Goal: Information Seeking & Learning: Learn about a topic

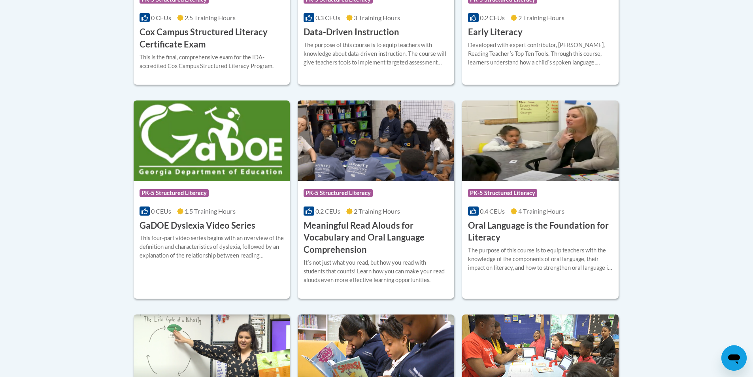
scroll to position [454, 0]
click at [241, 226] on h3 "GaDOE Dyslexia Video Series" at bounding box center [198, 225] width 116 height 12
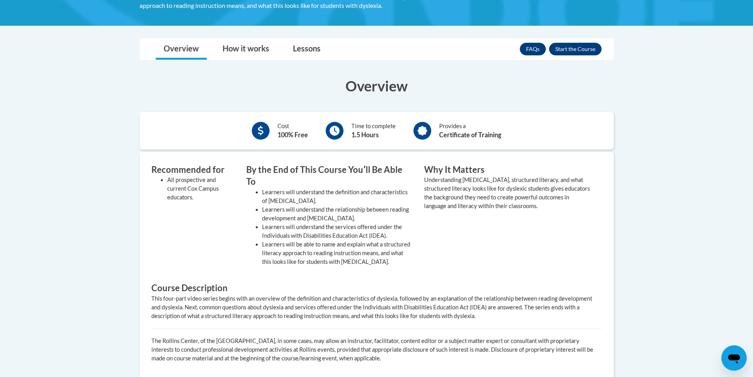
scroll to position [183, 0]
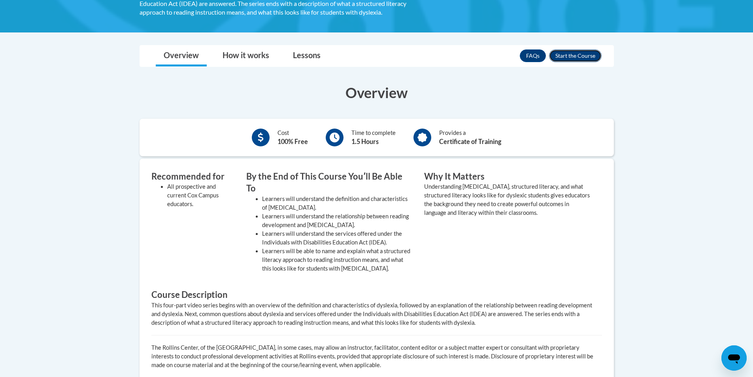
click at [574, 56] on button "Enroll" at bounding box center [575, 55] width 53 height 13
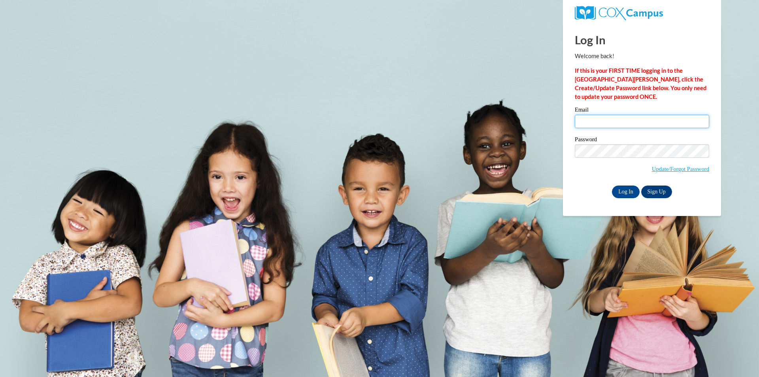
click at [597, 126] on input "Email" at bounding box center [642, 121] width 134 height 13
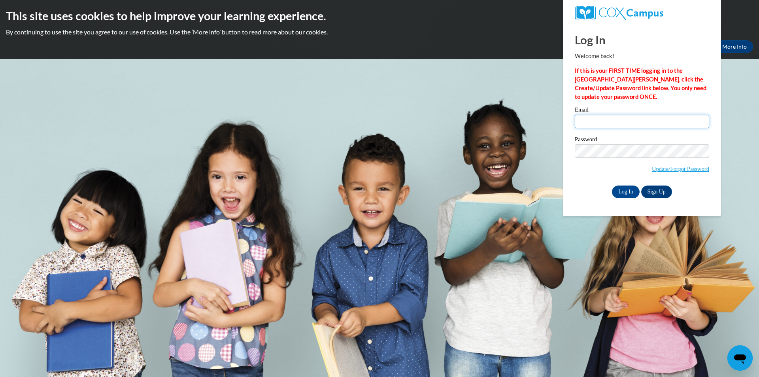
type input "vhuerta@students.kennesaw.edu"
click at [632, 194] on input "Log In" at bounding box center [626, 191] width 28 height 13
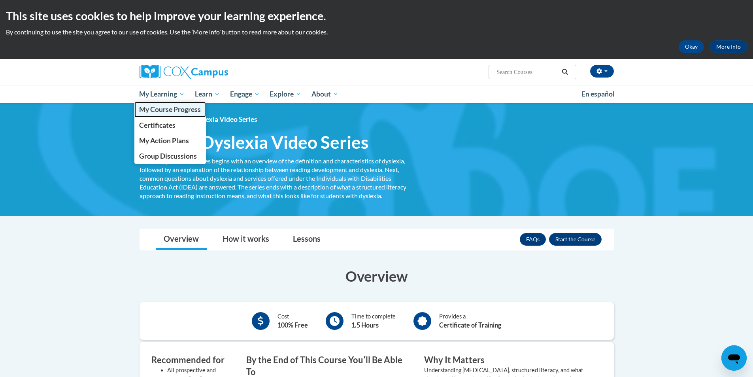
click at [164, 105] on span "My Course Progress" at bounding box center [170, 109] width 62 height 8
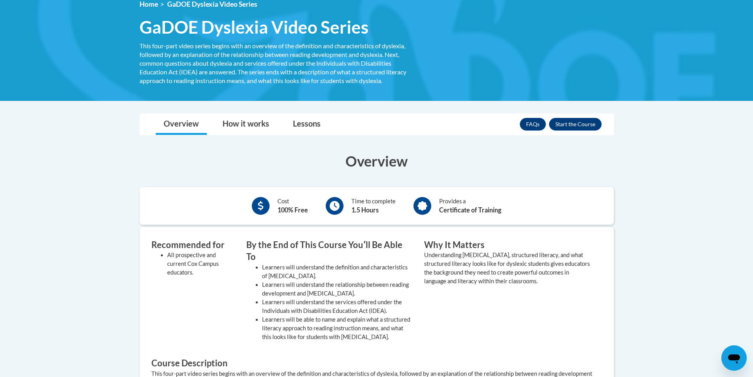
scroll to position [115, 0]
click at [566, 126] on button "Enroll" at bounding box center [575, 124] width 53 height 13
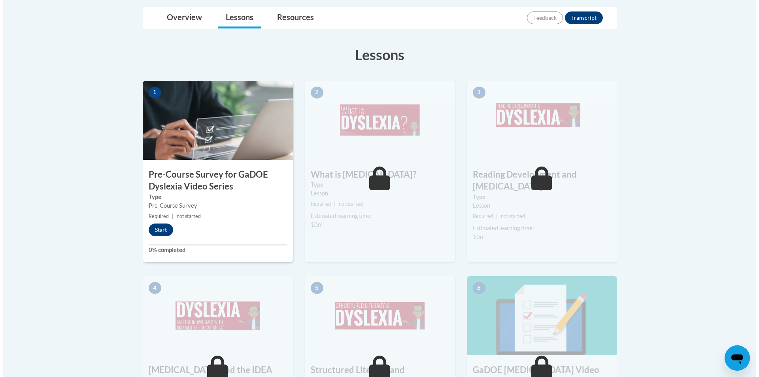
scroll to position [197, 0]
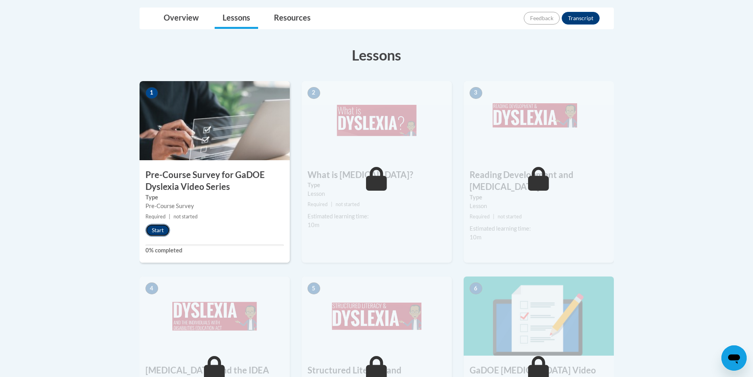
click at [160, 230] on button "Start" at bounding box center [157, 230] width 25 height 13
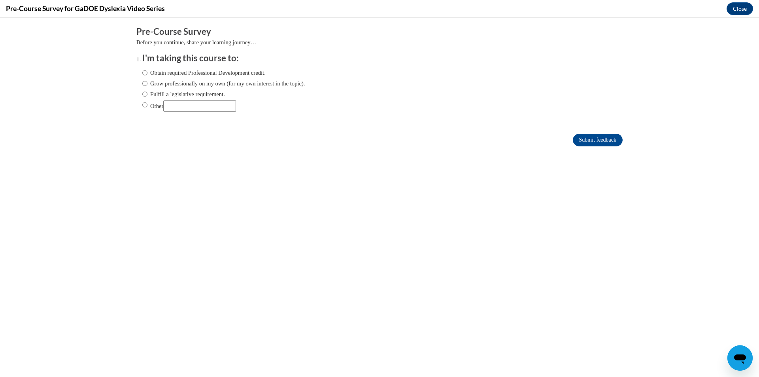
scroll to position [0, 0]
click at [213, 74] on label "Obtain required Professional Development credit." at bounding box center [203, 72] width 123 height 9
click at [147, 74] on input "Obtain required Professional Development credit." at bounding box center [144, 72] width 5 height 9
radio input "true"
click at [595, 143] on input "Submit feedback" at bounding box center [598, 140] width 50 height 13
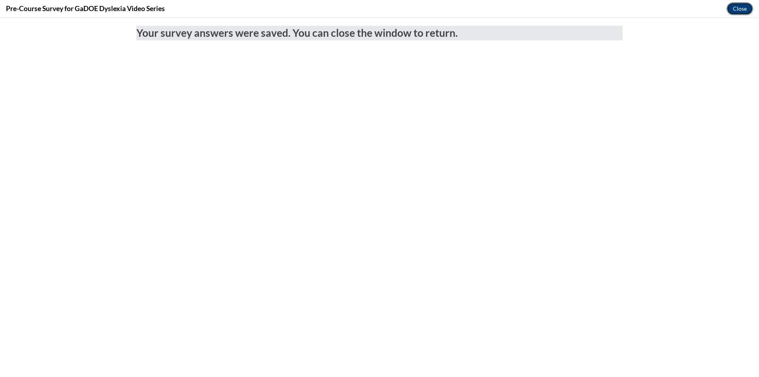
click at [730, 11] on button "Close" at bounding box center [739, 8] width 26 height 13
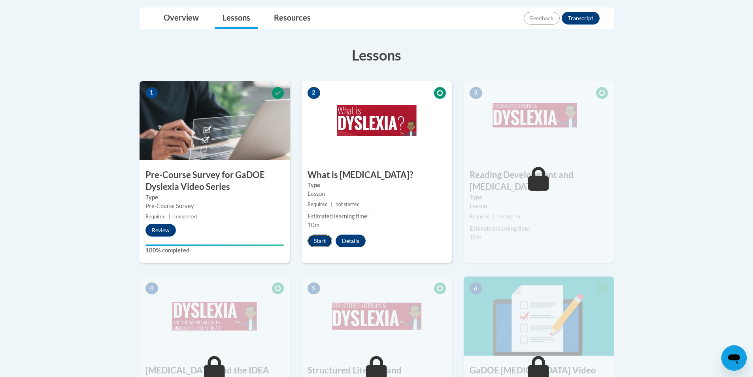
click at [324, 243] on button "Start" at bounding box center [319, 240] width 25 height 13
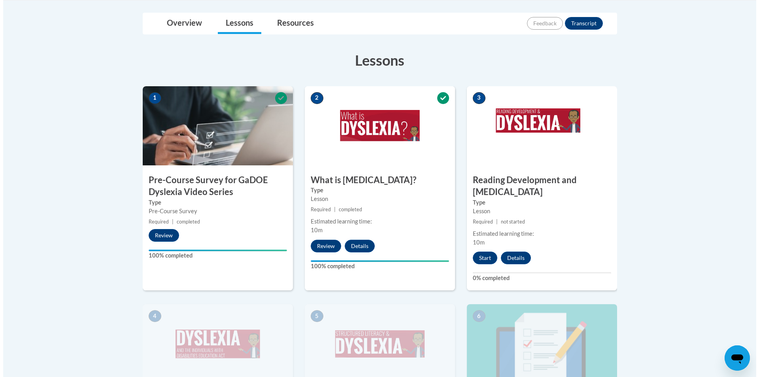
scroll to position [193, 0]
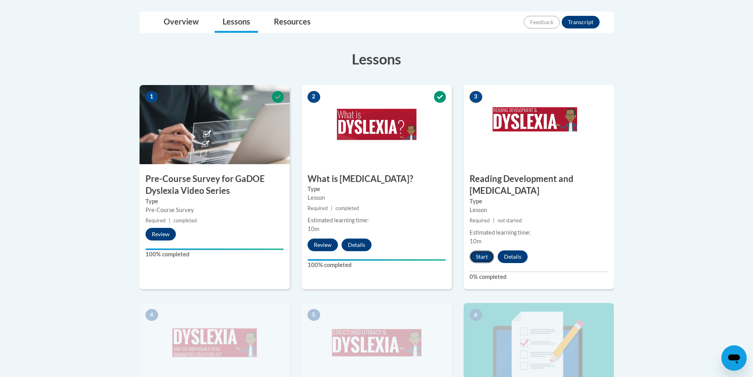
click at [479, 250] on button "Start" at bounding box center [482, 256] width 25 height 13
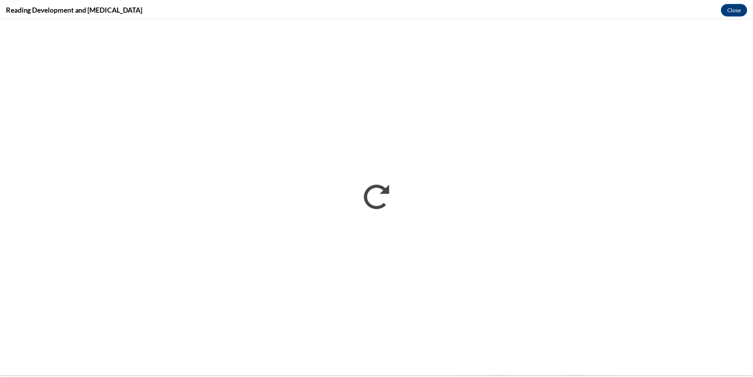
scroll to position [0, 0]
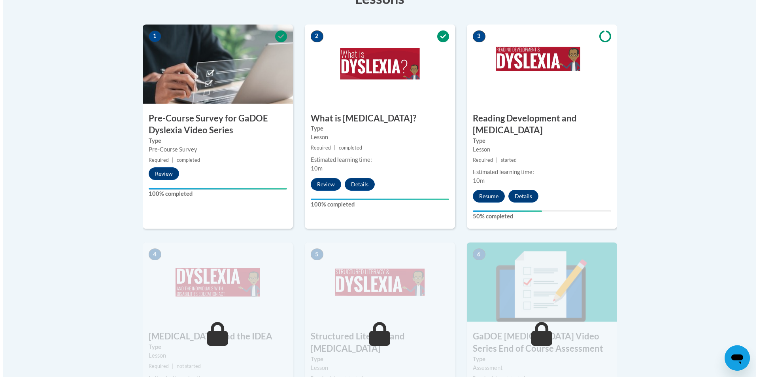
scroll to position [254, 0]
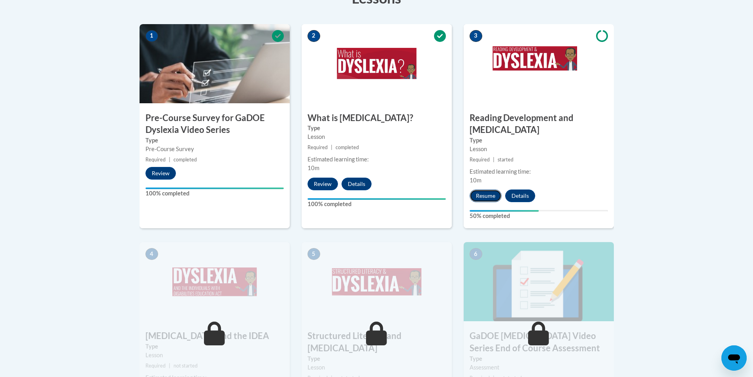
click at [494, 189] on button "Resume" at bounding box center [486, 195] width 32 height 13
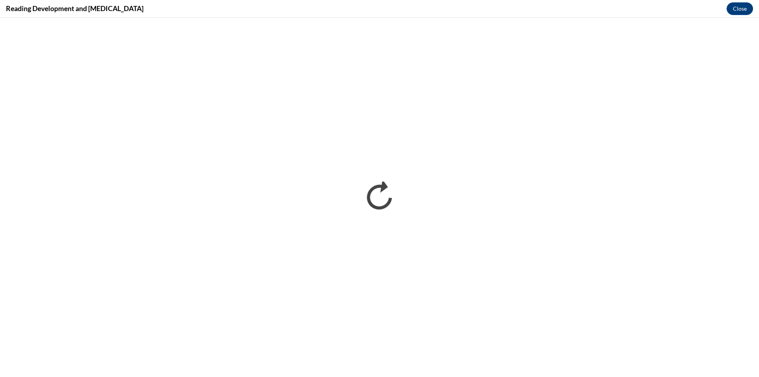
scroll to position [0, 0]
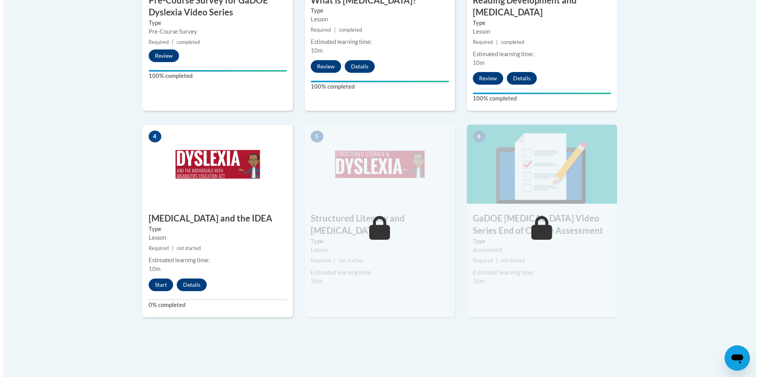
scroll to position [376, 0]
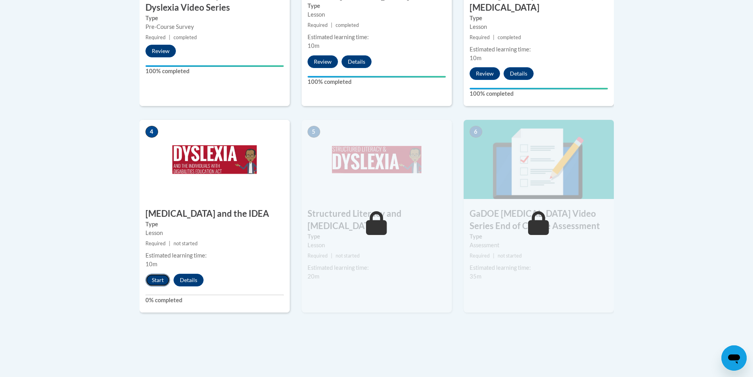
click at [157, 273] on button "Start" at bounding box center [157, 279] width 25 height 13
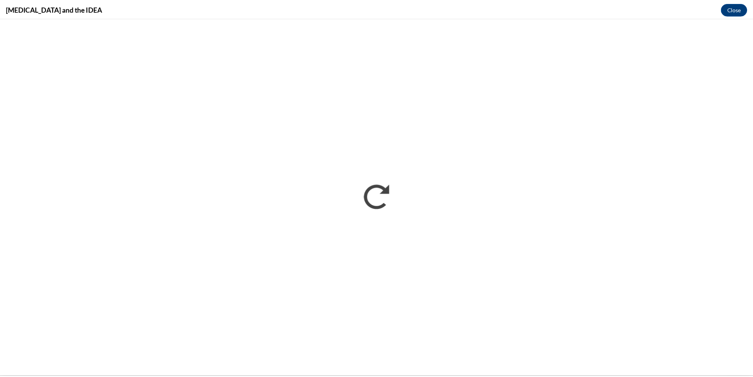
scroll to position [0, 0]
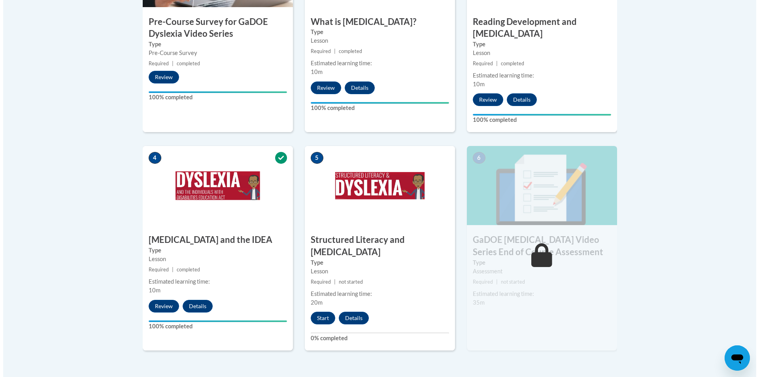
scroll to position [349, 0]
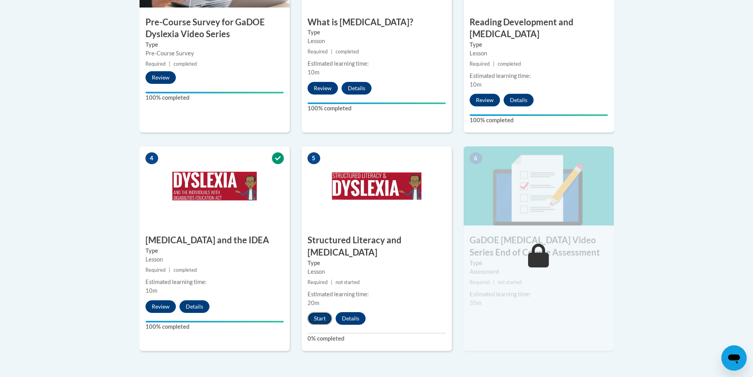
click at [324, 312] on button "Start" at bounding box center [319, 318] width 25 height 13
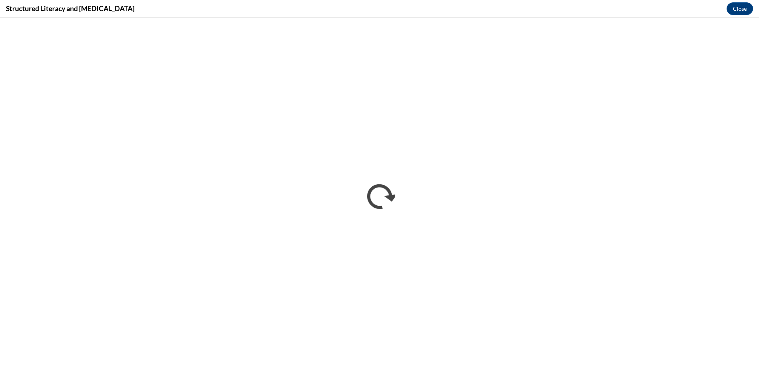
scroll to position [0, 0]
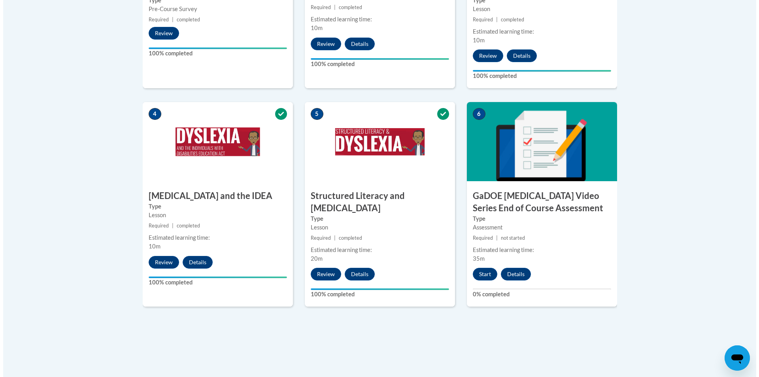
scroll to position [394, 0]
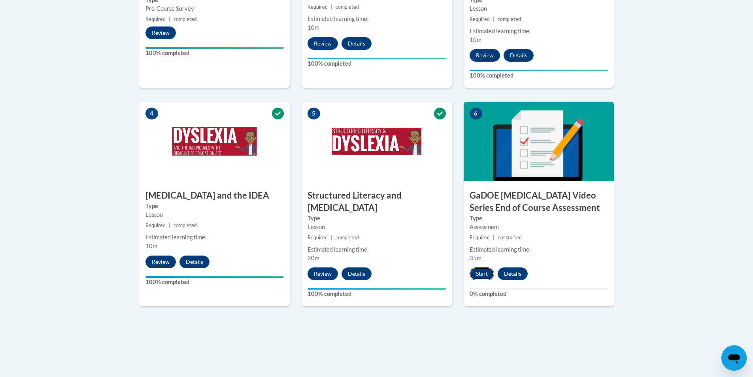
click at [487, 267] on button "Start" at bounding box center [482, 273] width 25 height 13
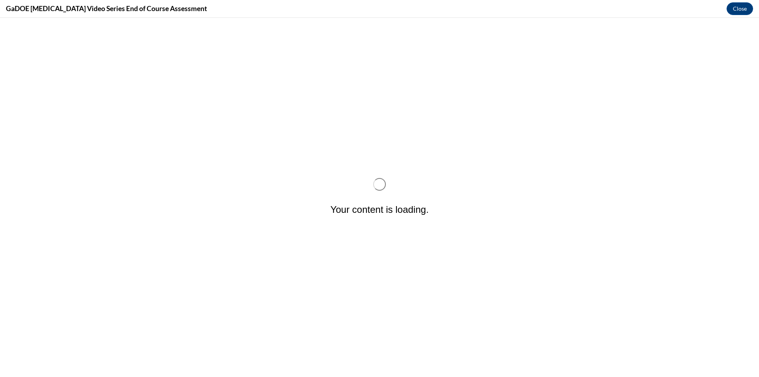
scroll to position [0, 0]
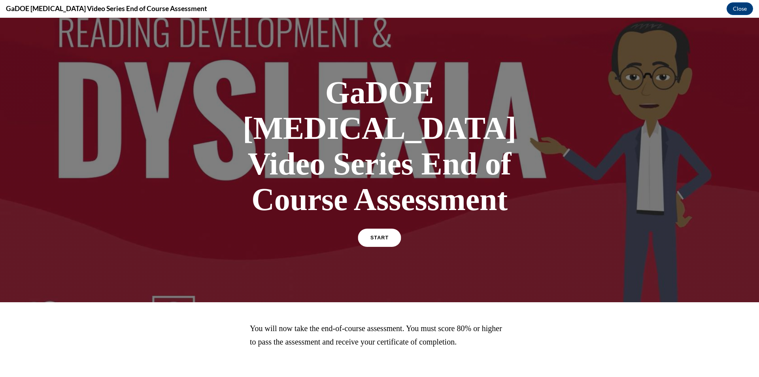
click at [388, 228] on link "START" at bounding box center [379, 237] width 43 height 18
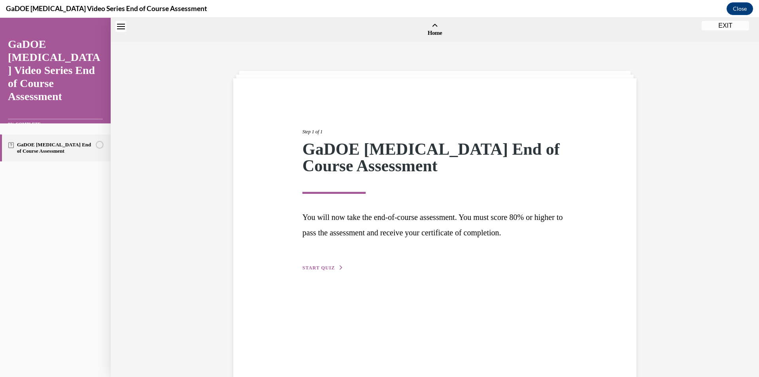
scroll to position [25, 0]
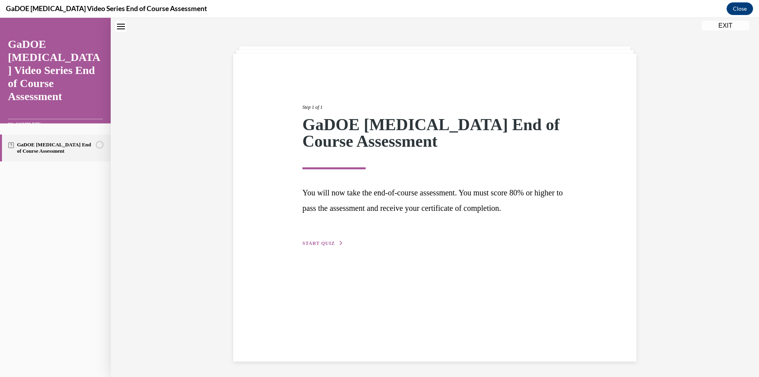
click at [325, 240] on button "START QUIZ" at bounding box center [322, 243] width 41 height 7
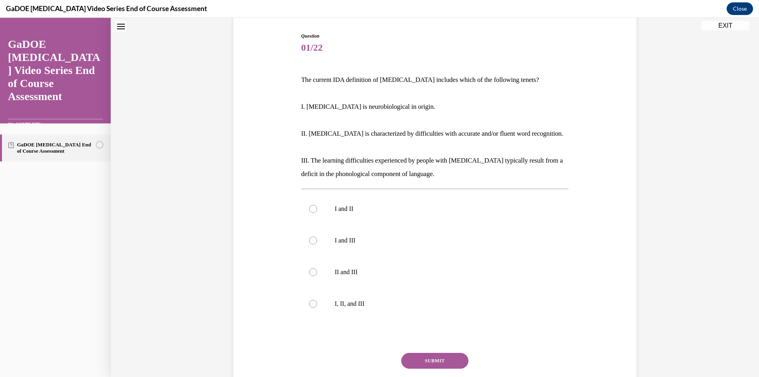
scroll to position [78, 0]
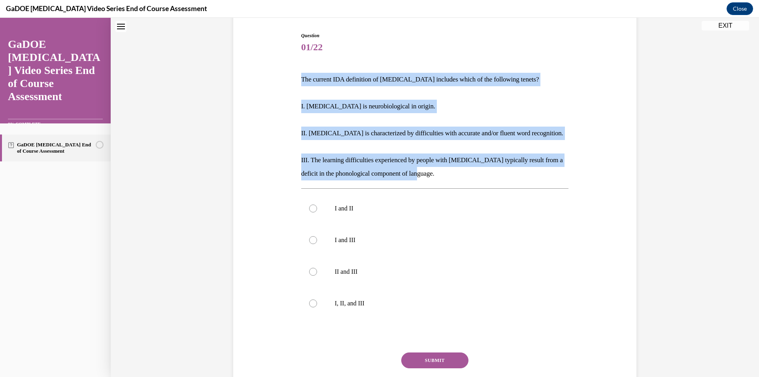
drag, startPoint x: 429, startPoint y: 174, endPoint x: 291, endPoint y: 75, distance: 168.9
click at [291, 75] on div "Question 01/22 The current IDA definition of dyslexia includes which of the fol…" at bounding box center [434, 212] width 407 height 409
copy div "The current IDA definition of dyslexia includes which of the following tenets? …"
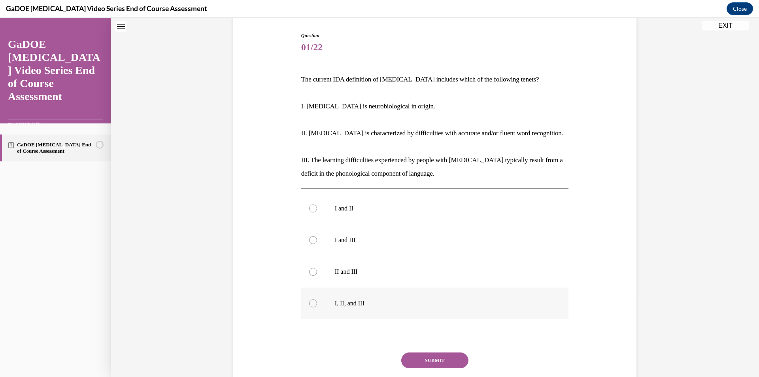
click at [348, 309] on label "I, II, and III" at bounding box center [435, 303] width 268 height 32
click at [317, 307] on input "I, II, and III" at bounding box center [313, 303] width 8 height 8
radio input "true"
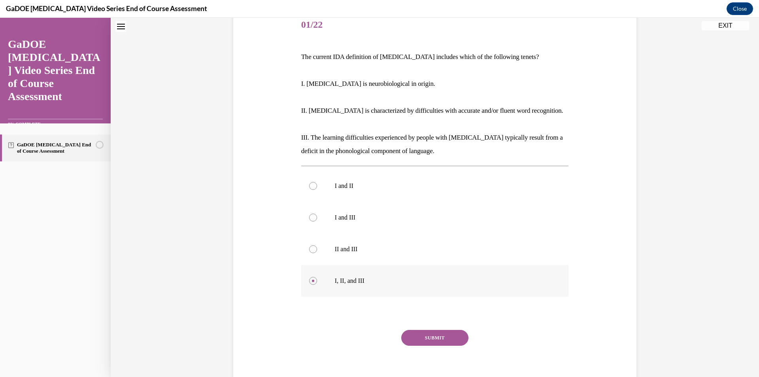
scroll to position [101, 0]
click at [440, 337] on button "SUBMIT" at bounding box center [434, 337] width 67 height 16
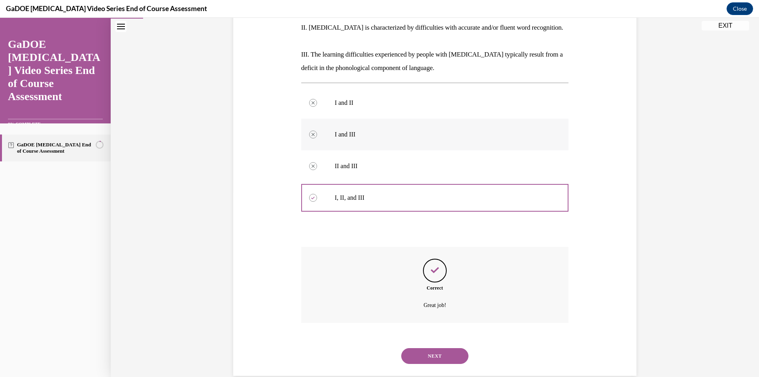
scroll to position [198, 0]
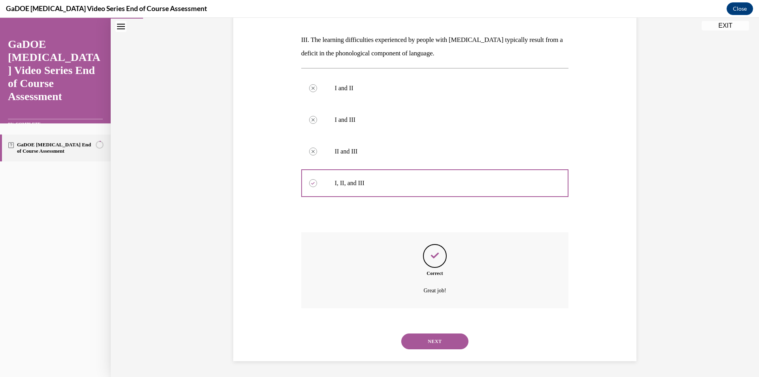
click at [451, 342] on button "NEXT" at bounding box center [434, 341] width 67 height 16
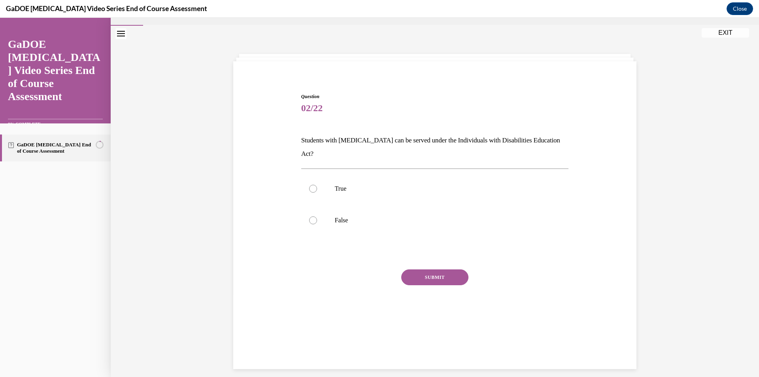
scroll to position [17, 0]
drag, startPoint x: 566, startPoint y: 141, endPoint x: 282, endPoint y: 143, distance: 284.2
click at [282, 143] on div "Question 02/22 Students with dyslexia can be served under the Individuals with …" at bounding box center [434, 202] width 407 height 265
copy p "Students with dyslexia can be served under the Individuals with Disabilities Ed…"
click at [356, 173] on label "True" at bounding box center [435, 189] width 268 height 32
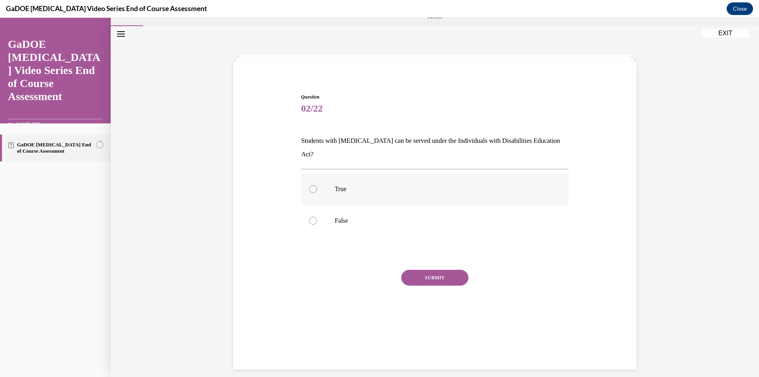
click at [317, 185] on input "True" at bounding box center [313, 189] width 8 height 8
radio input "true"
click at [455, 270] on button "SUBMIT" at bounding box center [434, 278] width 67 height 16
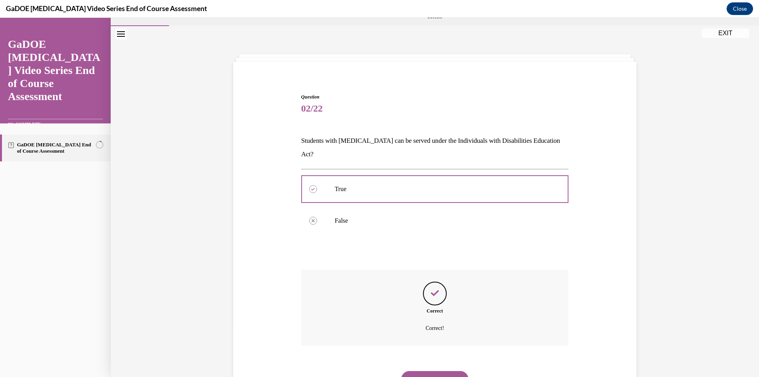
scroll to position [41, 0]
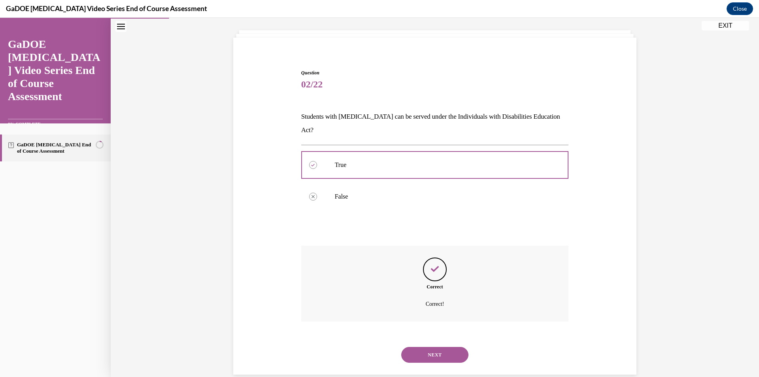
click at [453, 347] on button "NEXT" at bounding box center [434, 355] width 67 height 16
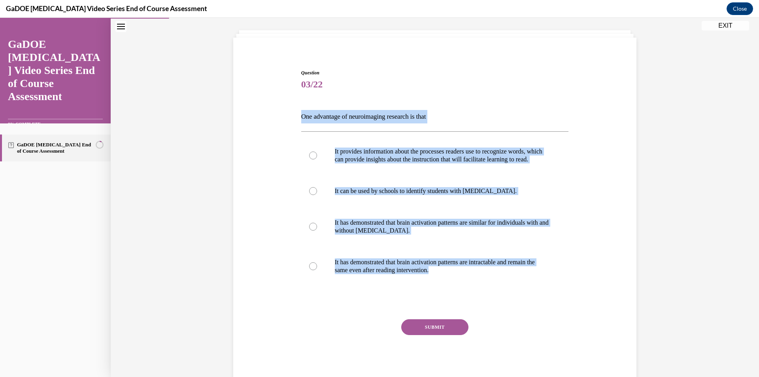
drag, startPoint x: 485, startPoint y: 281, endPoint x: 287, endPoint y: 114, distance: 259.4
click at [287, 114] on div "Question 03/22 One advantage of neuroimaging research is that It provides infor…" at bounding box center [434, 214] width 407 height 338
copy div "One advantage of neuroimaging research is that It provides information about th…"
click at [459, 151] on p "It provides information about the processes readers use to recognize words, whi…" at bounding box center [442, 155] width 214 height 16
click at [317, 151] on input "It provides information about the processes readers use to recognize words, whi…" at bounding box center [313, 155] width 8 height 8
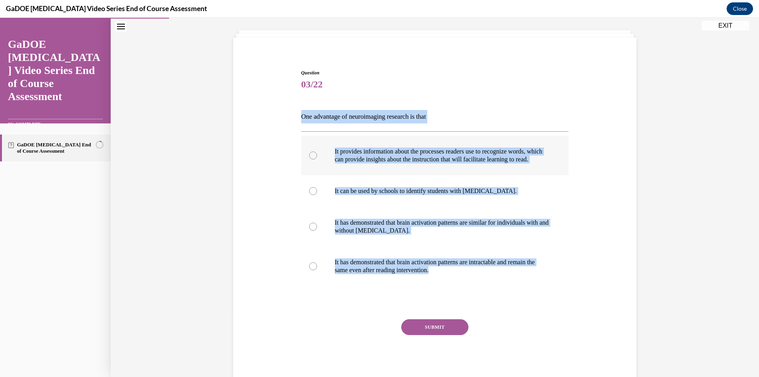
radio input "true"
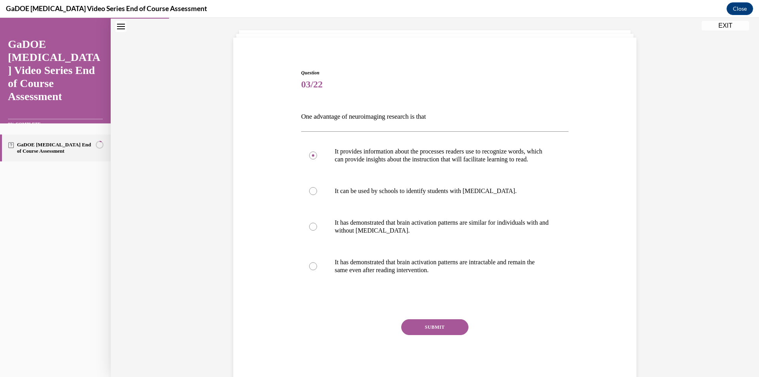
click at [442, 333] on button "SUBMIT" at bounding box center [434, 327] width 67 height 16
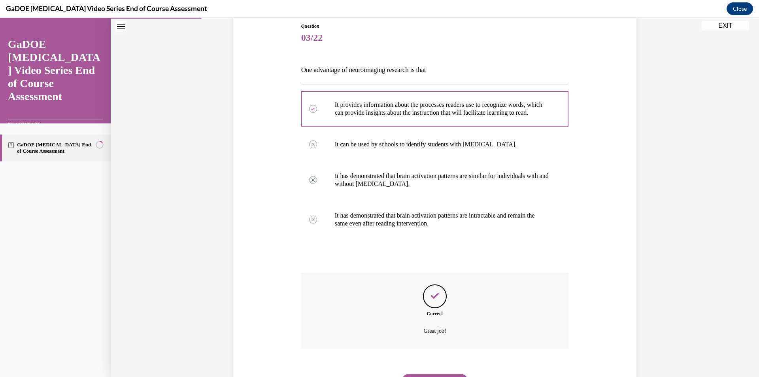
scroll to position [136, 0]
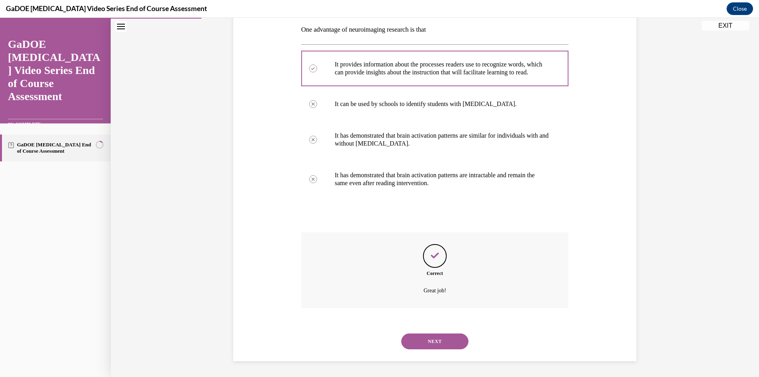
click at [442, 339] on button "NEXT" at bounding box center [434, 341] width 67 height 16
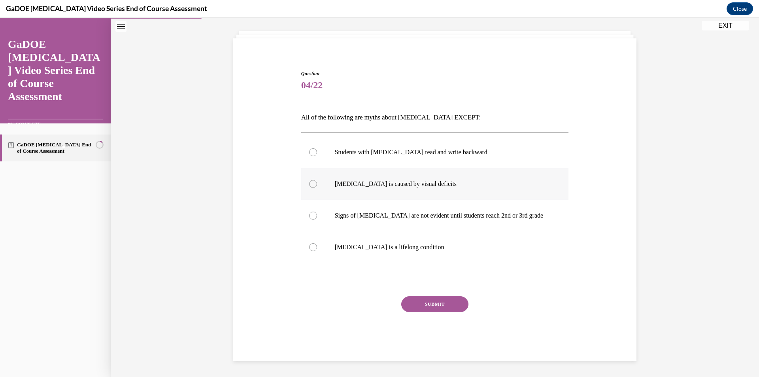
click at [421, 177] on label "Dyslexia is caused by visual deficits" at bounding box center [435, 184] width 268 height 32
click at [317, 180] on input "Dyslexia is caused by visual deficits" at bounding box center [313, 184] width 8 height 8
radio input "true"
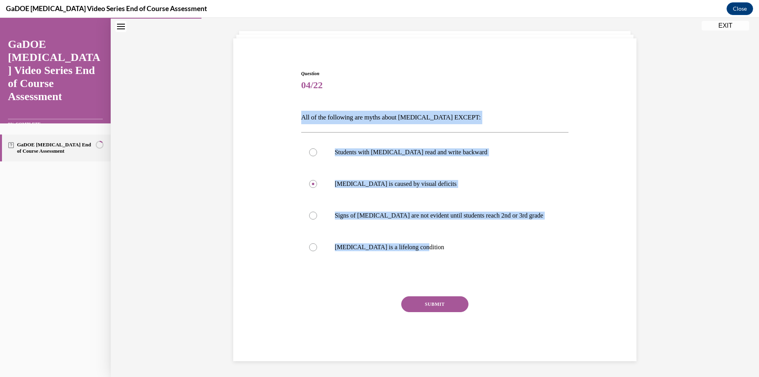
drag, startPoint x: 425, startPoint y: 243, endPoint x: 289, endPoint y: 100, distance: 197.7
click at [289, 100] on div "Question 04/22 All of the following are myths about dyslexia EXCEPT: Students w…" at bounding box center [434, 203] width 407 height 315
copy div "All of the following are myths about dyslexia EXCEPT: Students with dyslexia re…"
click at [403, 151] on p "Students with dyslexia read and write backward" at bounding box center [442, 152] width 214 height 8
click at [317, 151] on input "Students with dyslexia read and write backward" at bounding box center [313, 152] width 8 height 8
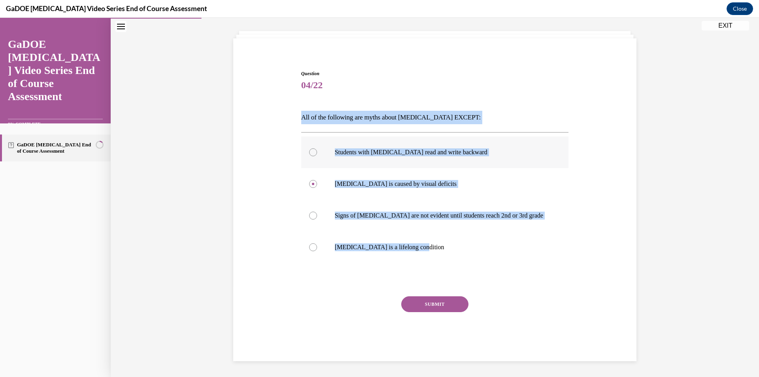
radio input "true"
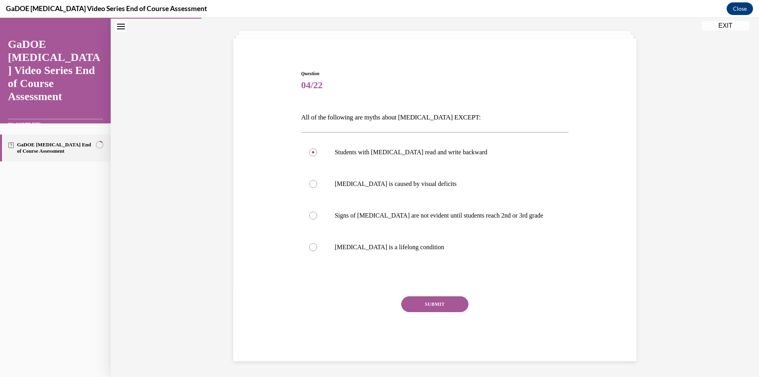
click at [445, 311] on button "SUBMIT" at bounding box center [434, 304] width 67 height 16
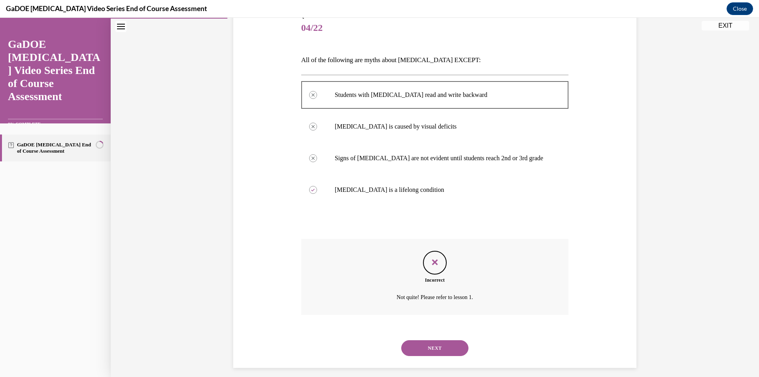
scroll to position [104, 0]
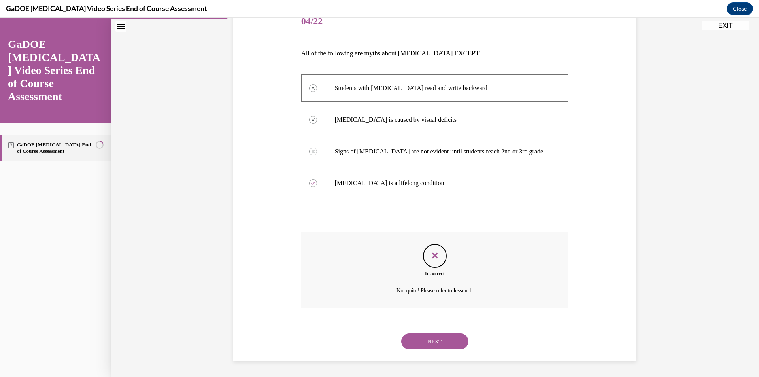
click at [448, 343] on button "NEXT" at bounding box center [434, 341] width 67 height 16
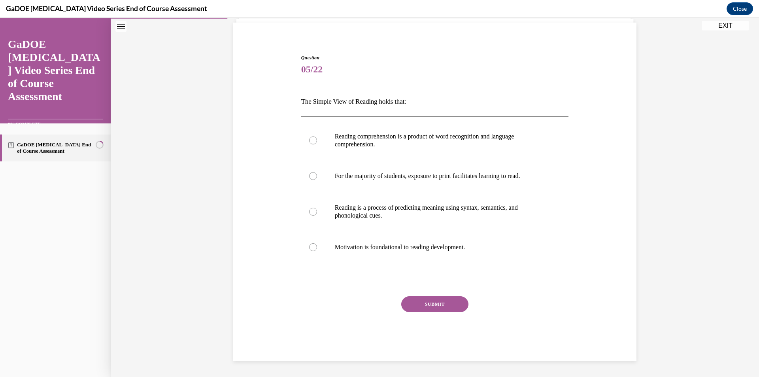
drag, startPoint x: 483, startPoint y: 247, endPoint x: 290, endPoint y: 101, distance: 242.0
click at [290, 101] on div "Question 05/22 The Simple View of Reading holds that: Reading comprehension is …" at bounding box center [434, 195] width 407 height 330
copy div "The Simple View of Reading holds that: Reading comprehension is a product of wo…"
click at [382, 145] on p "Reading comprehension is a product of word recognition and language comprehensi…" at bounding box center [442, 140] width 214 height 16
click at [317, 144] on input "Reading comprehension is a product of word recognition and language comprehensi…" at bounding box center [313, 140] width 8 height 8
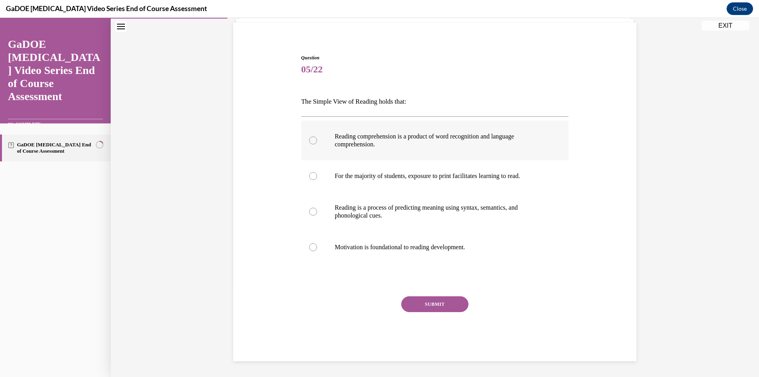
radio input "true"
click at [451, 309] on button "SUBMIT" at bounding box center [434, 304] width 67 height 16
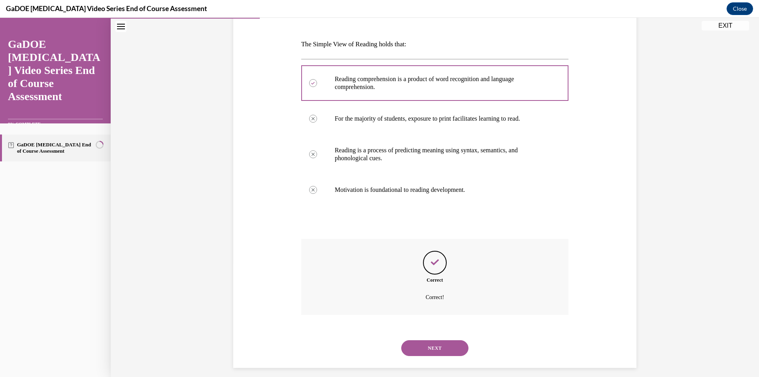
scroll to position [120, 0]
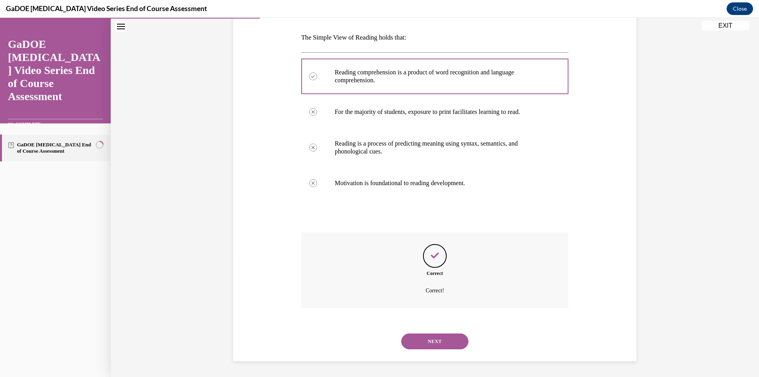
click at [451, 344] on button "NEXT" at bounding box center [434, 341] width 67 height 16
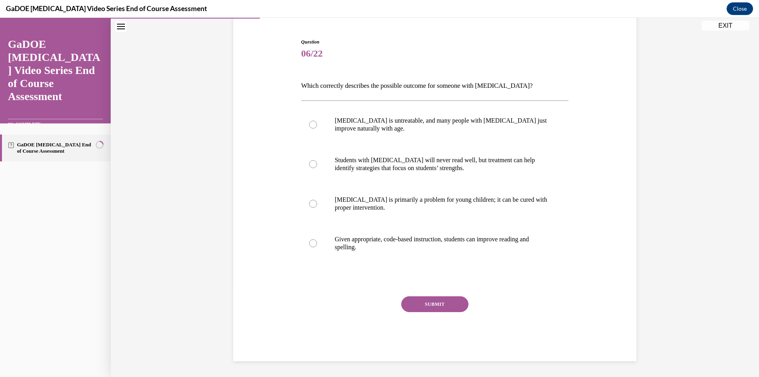
drag, startPoint x: 375, startPoint y: 252, endPoint x: 294, endPoint y: 84, distance: 186.3
click at [294, 84] on div "Question 06/22 Which correctly describes the possible outcome for someone with …" at bounding box center [434, 188] width 407 height 346
copy div "Which correctly describes the possible outcome for someone with dyslexia? Dysle…"
click at [607, 220] on div "Question 06/22 Which correctly describes the possible outcome for someone with …" at bounding box center [434, 188] width 407 height 346
click at [476, 239] on p "Given appropriate, code-based instruction, students can improve reading and spe…" at bounding box center [442, 243] width 214 height 16
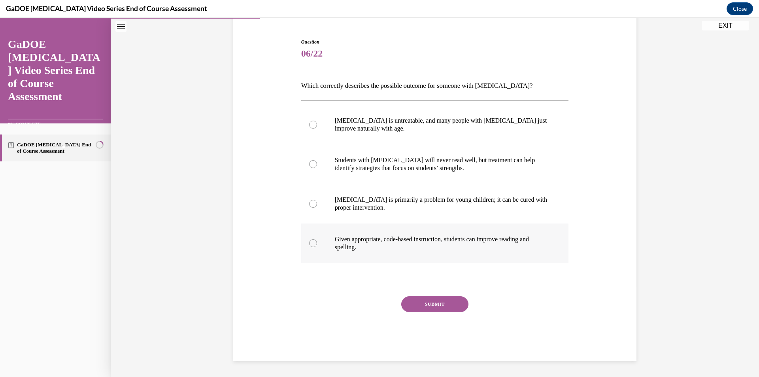
click at [317, 239] on input "Given appropriate, code-based instruction, students can improve reading and spe…" at bounding box center [313, 243] width 8 height 8
radio input "true"
click at [439, 304] on button "SUBMIT" at bounding box center [434, 304] width 67 height 16
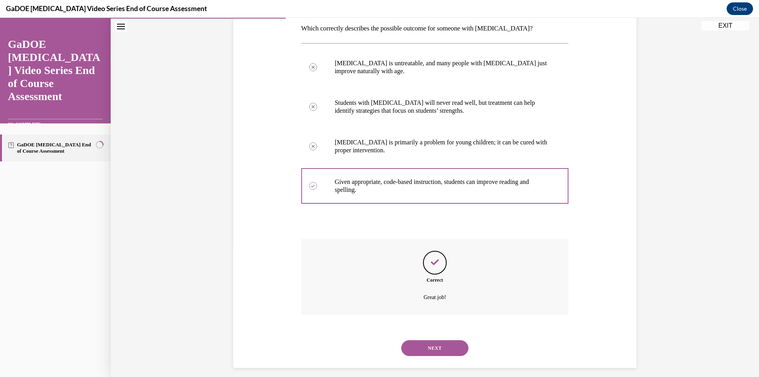
scroll to position [136, 0]
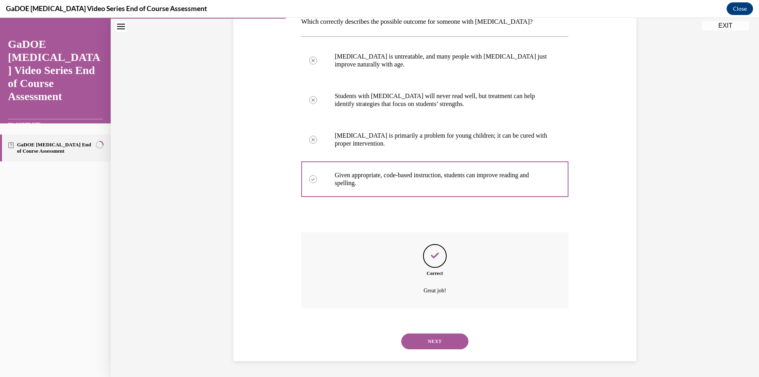
click at [444, 339] on button "NEXT" at bounding box center [434, 341] width 67 height 16
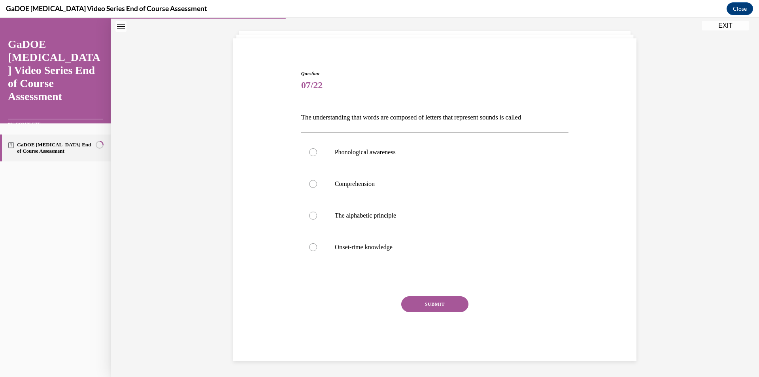
scroll to position [40, 0]
drag, startPoint x: 437, startPoint y: 246, endPoint x: 294, endPoint y: 119, distance: 191.5
click at [294, 119] on div "Question 07/22 The understanding that words are composed of letters that repres…" at bounding box center [434, 203] width 407 height 315
copy div "The understanding that words are composed of letters that represent sounds is c…"
click at [414, 218] on p "The alphabetic principle" at bounding box center [442, 215] width 214 height 8
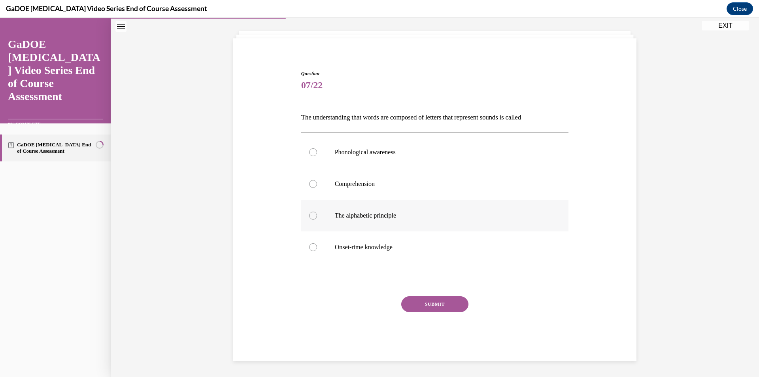
click at [317, 218] on input "The alphabetic principle" at bounding box center [313, 215] width 8 height 8
radio input "true"
click at [448, 303] on button "SUBMIT" at bounding box center [434, 304] width 67 height 16
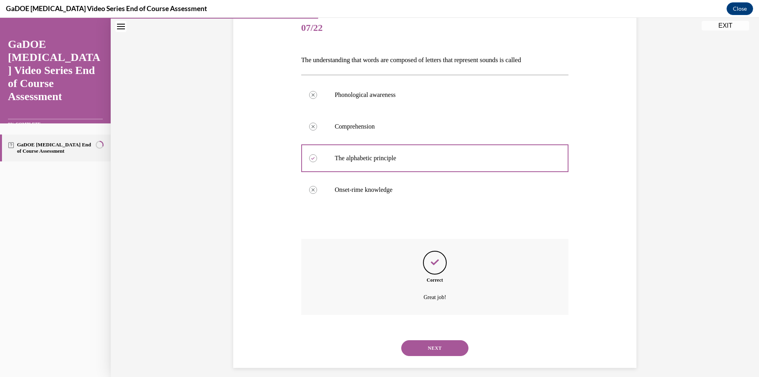
scroll to position [104, 0]
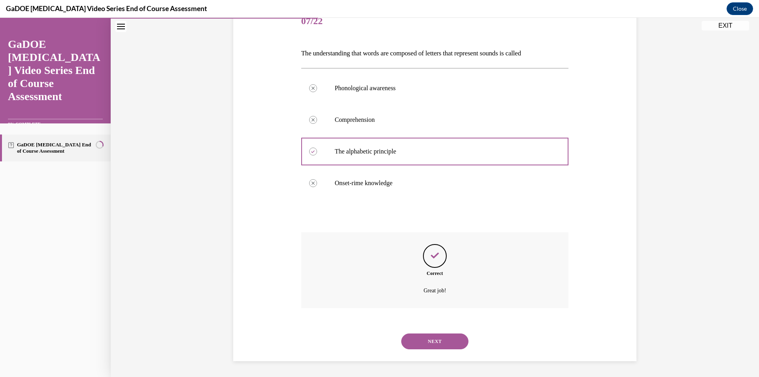
click at [444, 343] on button "NEXT" at bounding box center [434, 341] width 67 height 16
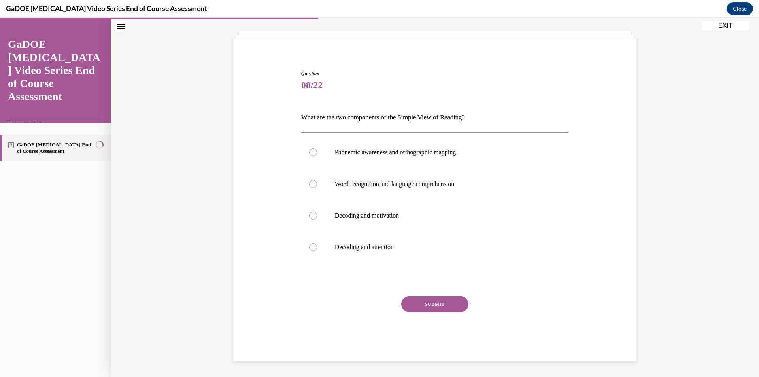
scroll to position [40, 0]
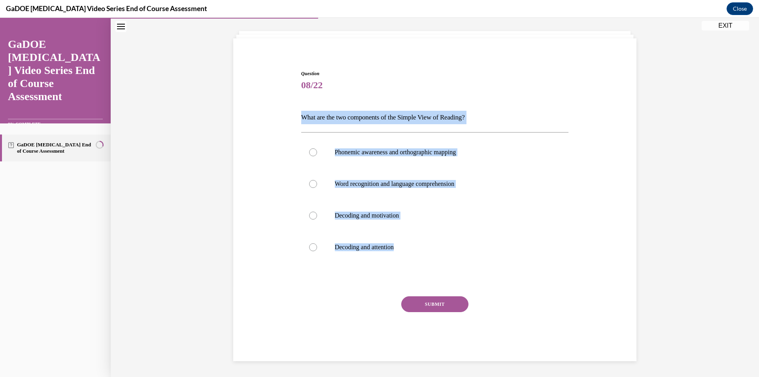
drag, startPoint x: 415, startPoint y: 253, endPoint x: 292, endPoint y: 120, distance: 181.8
click at [292, 120] on div "Question 08/22 What are the two components of the Simple View of Reading? Phone…" at bounding box center [434, 203] width 407 height 315
copy div "What are the two components of the Simple View of Reading? Phonemic awareness a…"
click at [435, 188] on label "Word recognition and language comprehension" at bounding box center [435, 184] width 268 height 32
click at [317, 188] on input "Word recognition and language comprehension" at bounding box center [313, 184] width 8 height 8
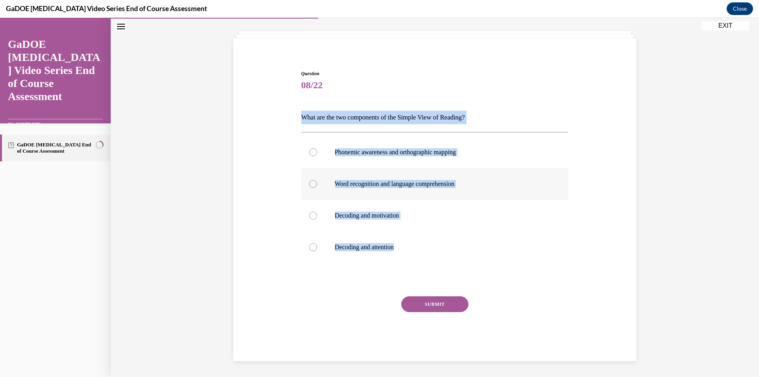
radio input "true"
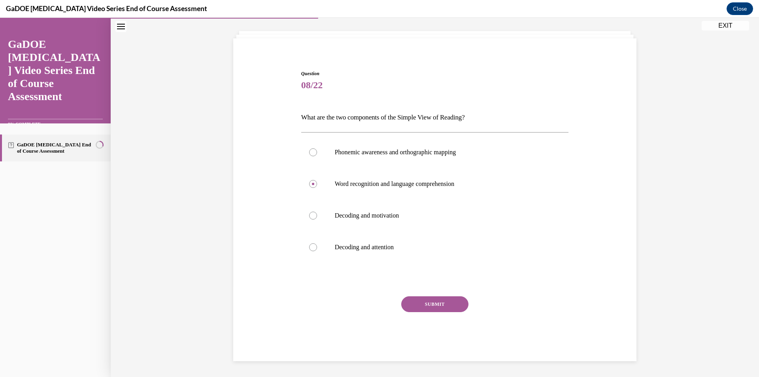
click at [447, 300] on button "SUBMIT" at bounding box center [434, 304] width 67 height 16
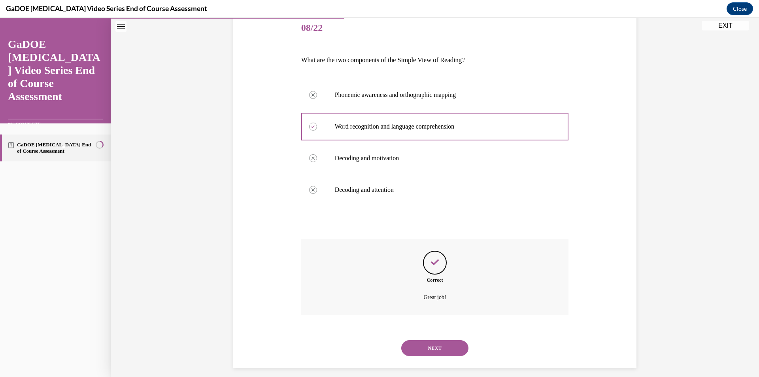
scroll to position [104, 0]
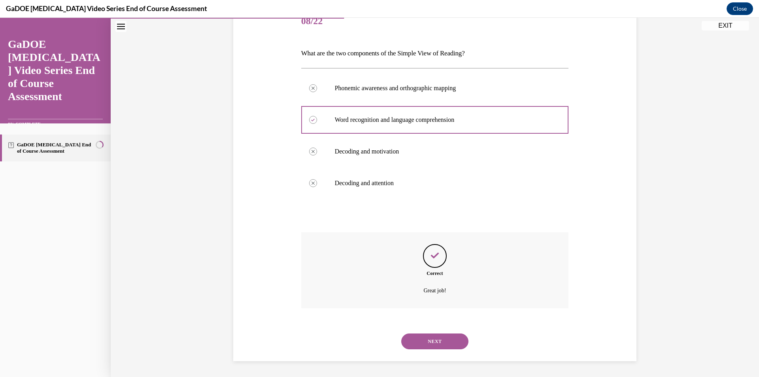
click at [445, 346] on div "NEXT" at bounding box center [435, 341] width 268 height 32
click at [445, 346] on button "NEXT" at bounding box center [434, 341] width 67 height 16
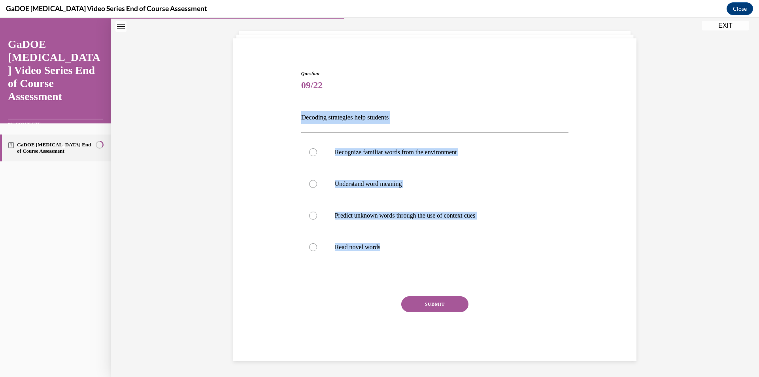
drag, startPoint x: 418, startPoint y: 252, endPoint x: 283, endPoint y: 116, distance: 192.3
click at [283, 116] on div "Question 09/22 Decoding strategies help students Recognize familiar words from …" at bounding box center [434, 203] width 407 height 315
copy div "Decoding strategies help students Recognize familiar words from the environment…"
click at [459, 219] on p "Predict unknown words through the use of context cues" at bounding box center [442, 215] width 214 height 8
click at [317, 219] on input "Predict unknown words through the use of context cues" at bounding box center [313, 215] width 8 height 8
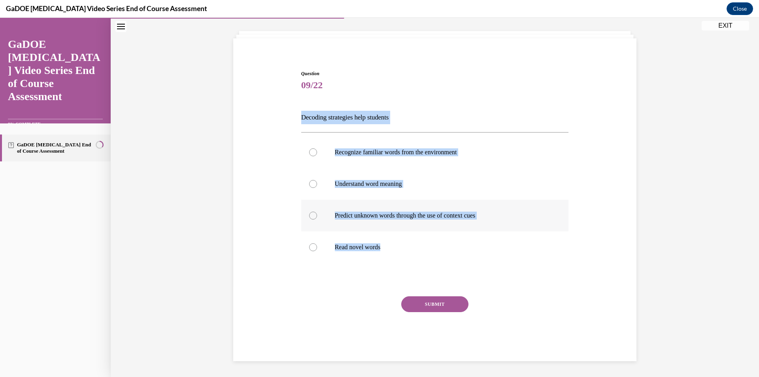
radio input "true"
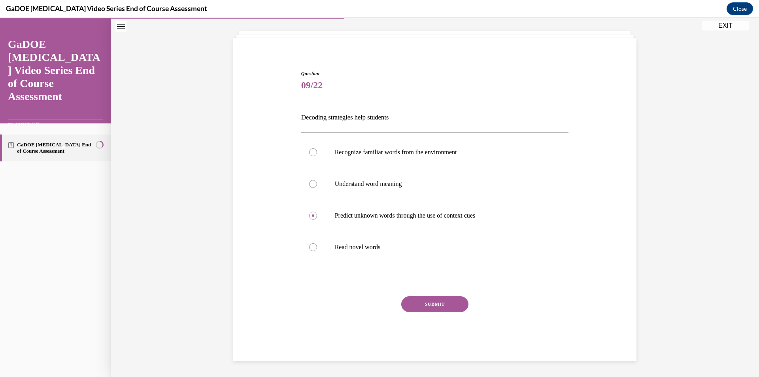
click at [444, 300] on button "SUBMIT" at bounding box center [434, 304] width 67 height 16
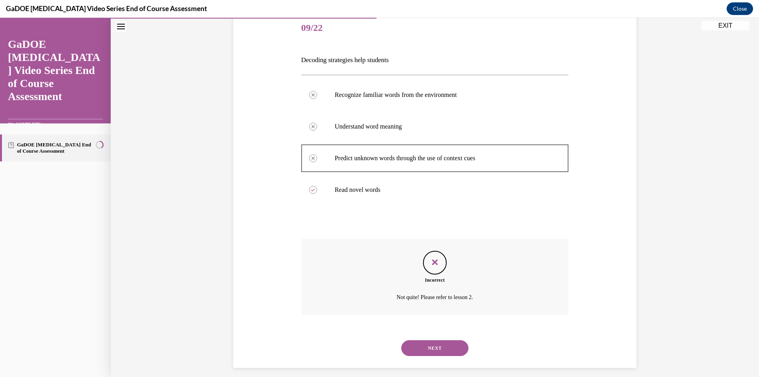
scroll to position [104, 0]
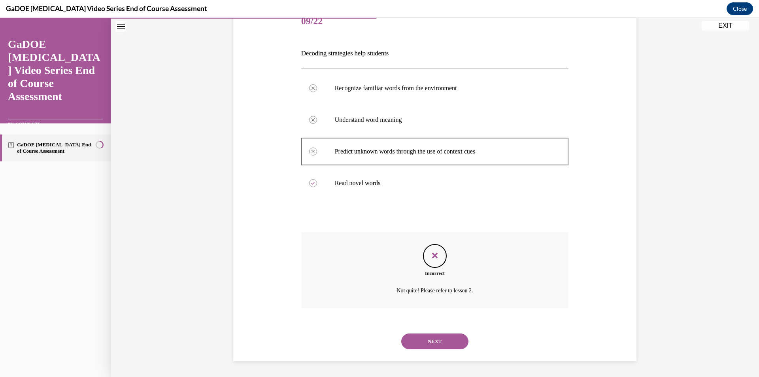
click at [432, 339] on button "NEXT" at bounding box center [434, 341] width 67 height 16
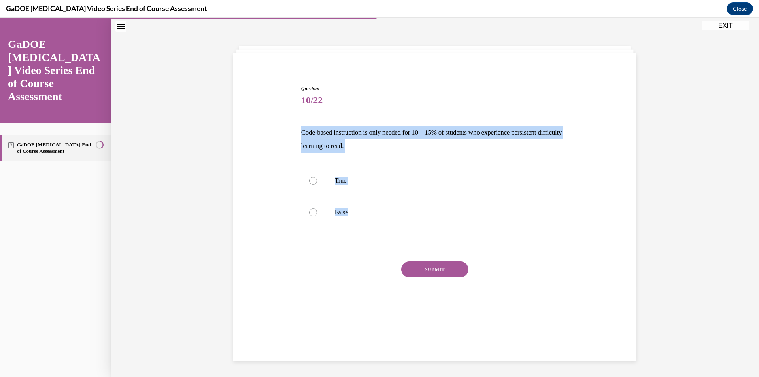
drag, startPoint x: 377, startPoint y: 215, endPoint x: 289, endPoint y: 133, distance: 121.1
click at [289, 133] on div "Question 10/22 Code-based instruction is only needed for 10 – 15% of students w…" at bounding box center [434, 193] width 407 height 265
copy div "Code-based instruction is only needed for 10 – 15% of students who experience p…"
click at [310, 213] on div at bounding box center [313, 212] width 8 height 8
click at [310, 213] on input "False" at bounding box center [313, 212] width 8 height 8
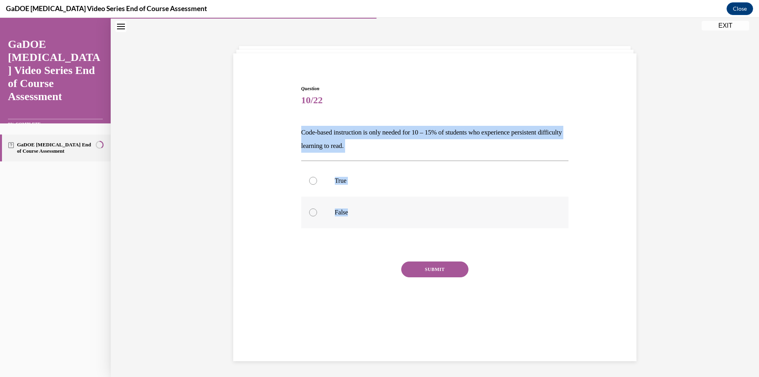
radio input "true"
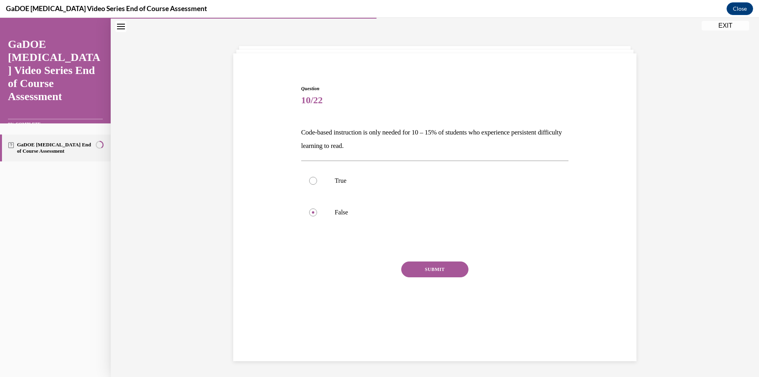
click at [423, 266] on button "SUBMIT" at bounding box center [434, 269] width 67 height 16
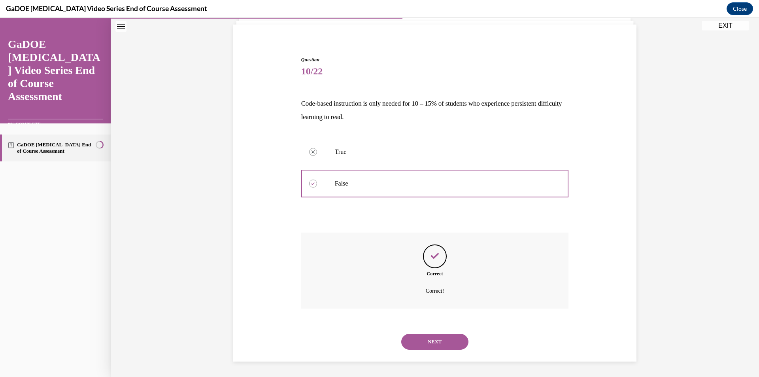
scroll to position [54, 0]
click at [447, 338] on button "NEXT" at bounding box center [434, 341] width 67 height 16
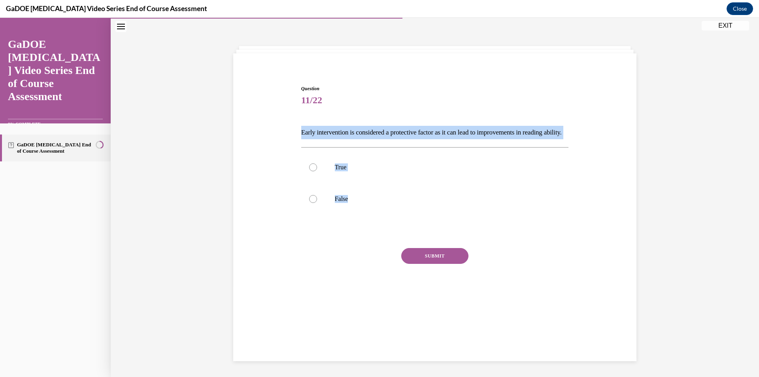
drag, startPoint x: 362, startPoint y: 213, endPoint x: 287, endPoint y: 132, distance: 109.9
click at [287, 132] on div "Question 11/22 Early intervention is considered a protective factor as it can l…" at bounding box center [434, 186] width 407 height 251
click at [338, 170] on label "True" at bounding box center [435, 167] width 268 height 32
click at [317, 170] on input "True" at bounding box center [313, 167] width 8 height 8
radio input "true"
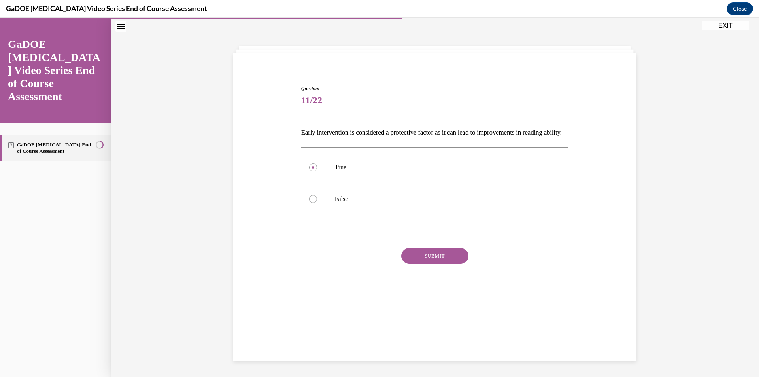
click at [441, 264] on button "SUBMIT" at bounding box center [434, 256] width 67 height 16
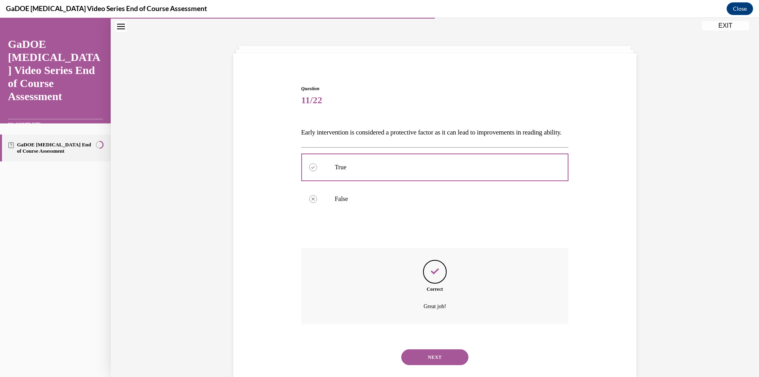
scroll to position [54, 0]
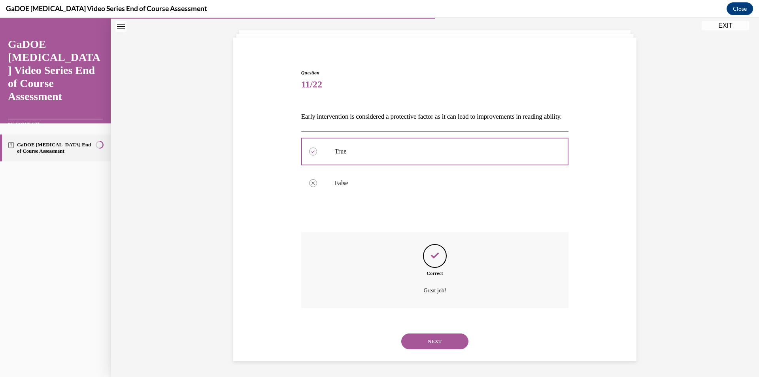
click at [439, 335] on button "NEXT" at bounding box center [434, 341] width 67 height 16
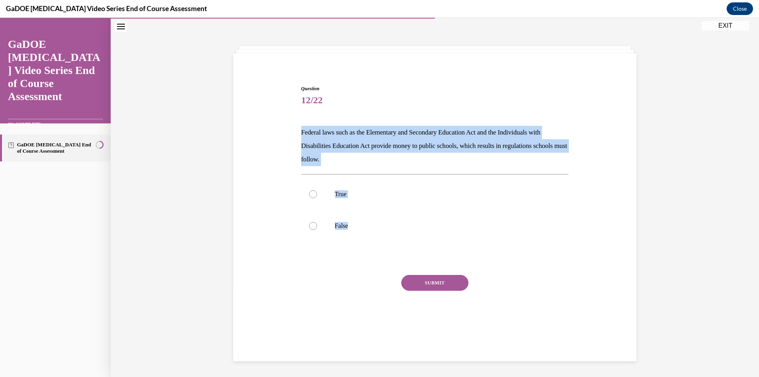
drag, startPoint x: 358, startPoint y: 224, endPoint x: 292, endPoint y: 135, distance: 111.6
click at [292, 135] on div "Question 12/22 Federal laws such as the Elementary and Secondary Education Act …" at bounding box center [434, 200] width 407 height 278
click at [389, 200] on label "True" at bounding box center [435, 194] width 268 height 32
click at [317, 198] on input "True" at bounding box center [313, 194] width 8 height 8
radio input "true"
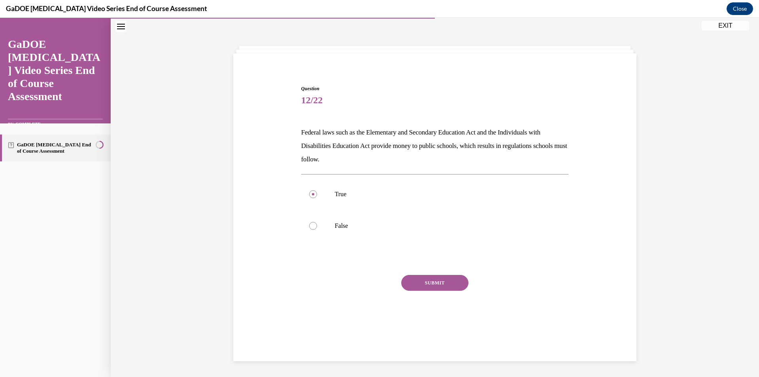
click at [437, 279] on button "SUBMIT" at bounding box center [434, 283] width 67 height 16
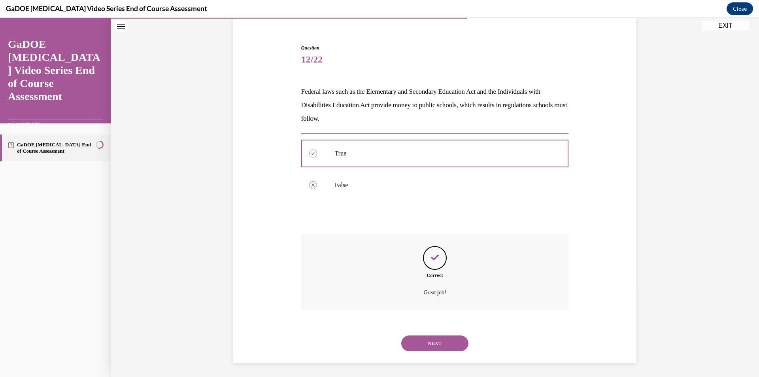
scroll to position [68, 0]
click at [445, 347] on button "NEXT" at bounding box center [434, 341] width 67 height 16
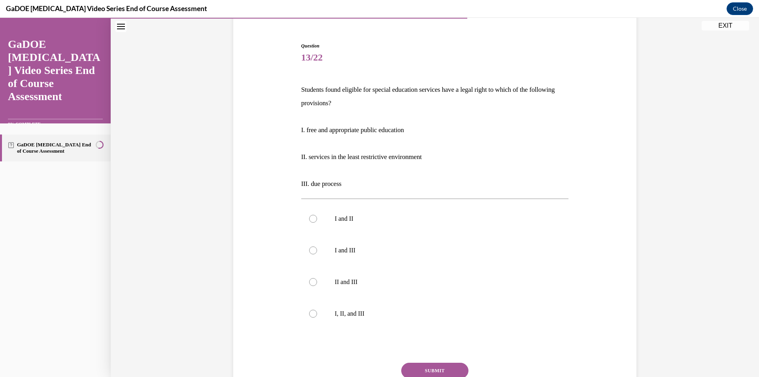
scroll to position [41, 0]
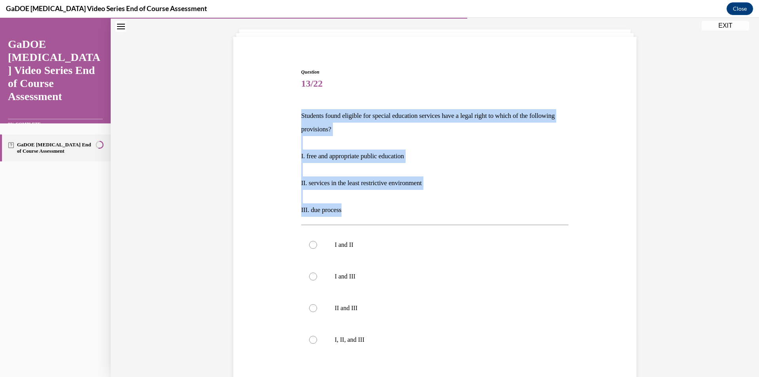
drag, startPoint x: 349, startPoint y: 206, endPoint x: 294, endPoint y: 119, distance: 103.5
click at [294, 119] on div "Question 13/22 Students found eligible for special education services have a le…" at bounding box center [434, 249] width 407 height 409
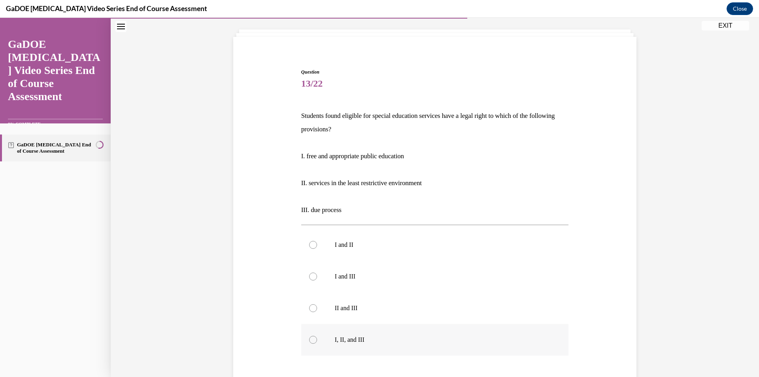
click at [356, 332] on label "I, II, and III" at bounding box center [435, 340] width 268 height 32
click at [317, 336] on input "I, II, and III" at bounding box center [313, 340] width 8 height 8
radio input "true"
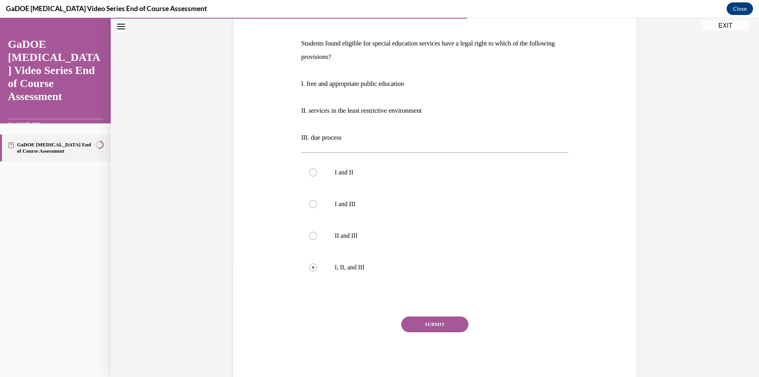
click at [431, 316] on button "SUBMIT" at bounding box center [434, 324] width 67 height 16
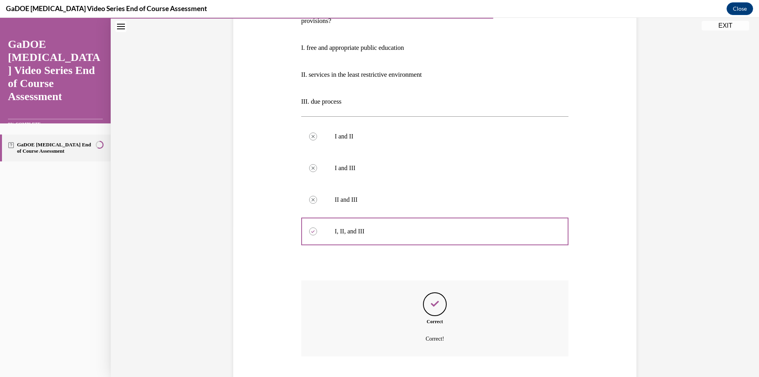
scroll to position [198, 0]
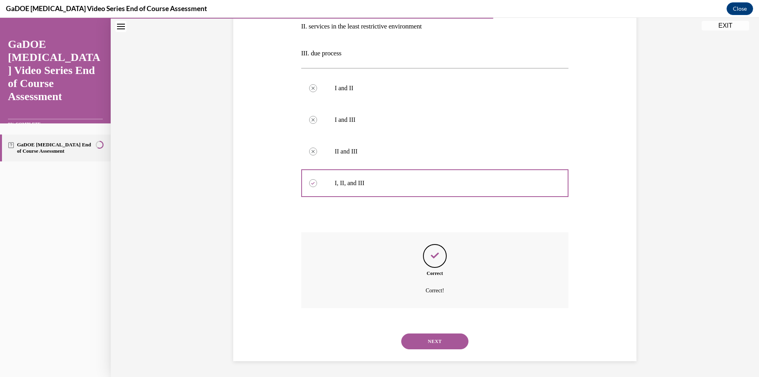
click at [443, 336] on button "NEXT" at bounding box center [434, 341] width 67 height 16
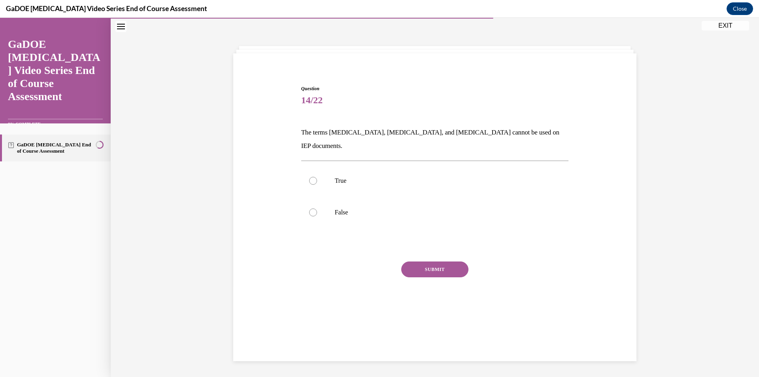
scroll to position [25, 0]
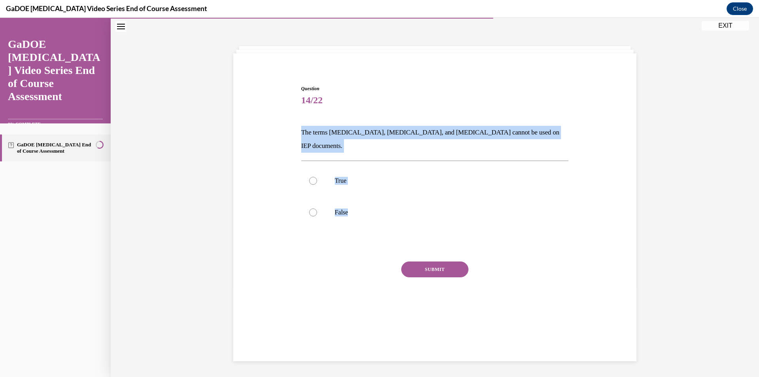
drag, startPoint x: 366, startPoint y: 197, endPoint x: 292, endPoint y: 132, distance: 98.0
click at [292, 132] on div "Question 14/22 The terms dyslexia, dyscalculia, and dysgraphia cannot be used o…" at bounding box center [434, 193] width 407 height 265
click at [428, 208] on p "False" at bounding box center [442, 212] width 214 height 8
click at [317, 208] on input "False" at bounding box center [313, 212] width 8 height 8
radio input "true"
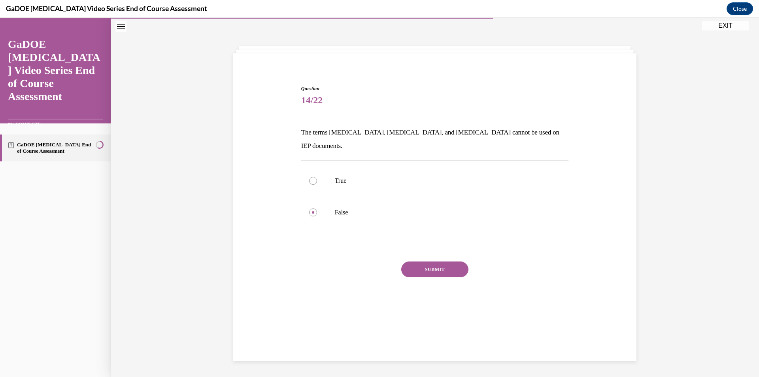
click at [449, 261] on button "SUBMIT" at bounding box center [434, 269] width 67 height 16
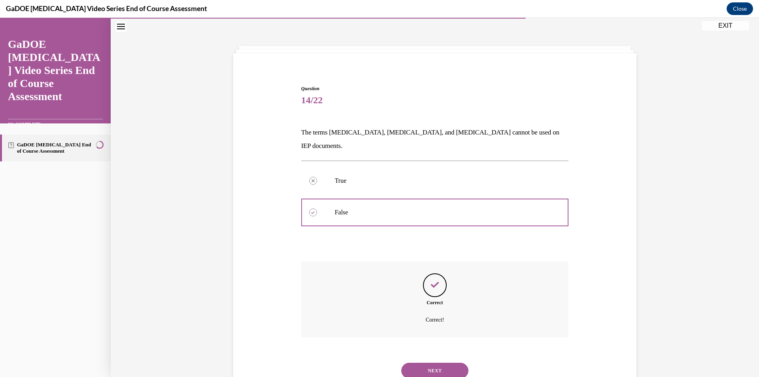
scroll to position [41, 0]
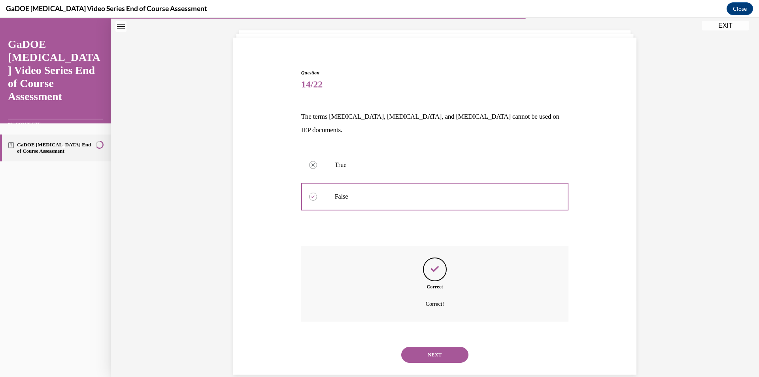
click at [440, 347] on button "NEXT" at bounding box center [434, 355] width 67 height 16
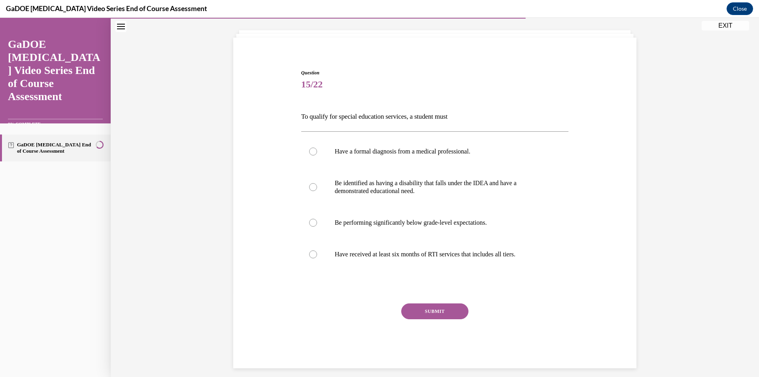
drag, startPoint x: 541, startPoint y: 253, endPoint x: 295, endPoint y: 118, distance: 280.9
click at [295, 118] on div "Question 15/22 To qualify for special education services, a student must Have a…" at bounding box center [434, 206] width 407 height 322
click at [496, 196] on label "Be identified as having a disability that falls under the IDEA and have a demon…" at bounding box center [435, 187] width 268 height 40
click at [317, 191] on input "Be identified as having a disability that falls under the IDEA and have a demon…" at bounding box center [313, 187] width 8 height 8
radio input "true"
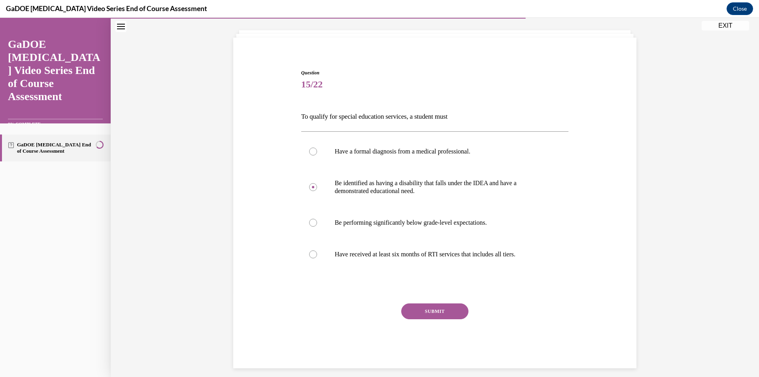
click at [446, 308] on button "SUBMIT" at bounding box center [434, 311] width 67 height 16
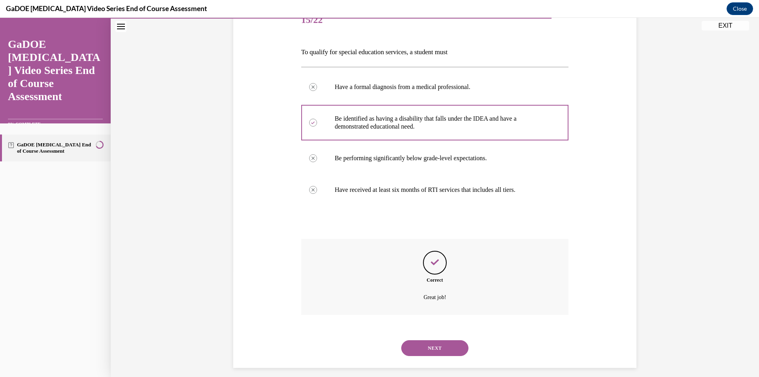
scroll to position [112, 0]
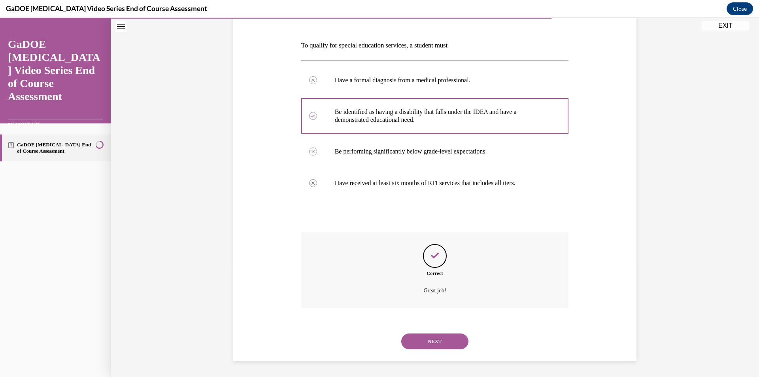
click at [428, 338] on button "NEXT" at bounding box center [434, 341] width 67 height 16
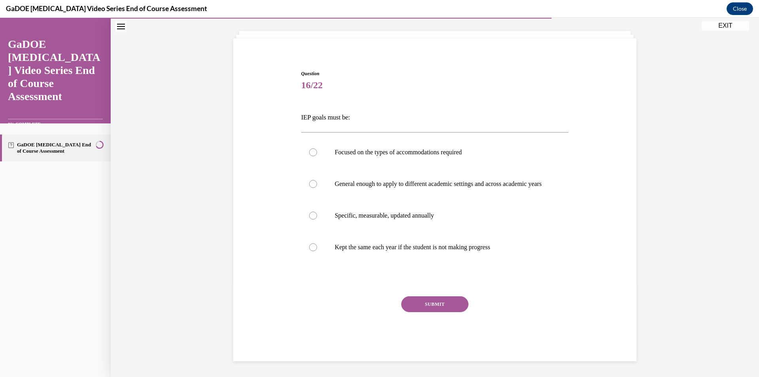
drag, startPoint x: 546, startPoint y: 257, endPoint x: 290, endPoint y: 110, distance: 295.8
click at [290, 110] on div "Question 16/22 IEP goals must be: Focused on the types of accommodations requir…" at bounding box center [434, 203] width 407 height 315
click at [389, 215] on p "Specific, measurable, updated annually" at bounding box center [442, 215] width 214 height 8
click at [317, 215] on input "Specific, measurable, updated annually" at bounding box center [313, 215] width 8 height 8
radio input "true"
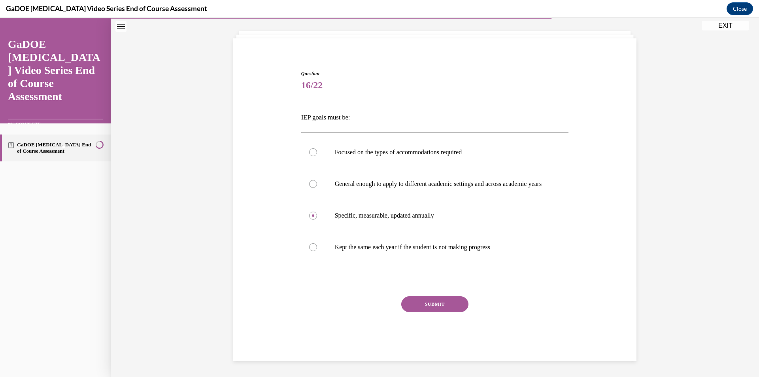
click at [434, 300] on button "SUBMIT" at bounding box center [434, 304] width 67 height 16
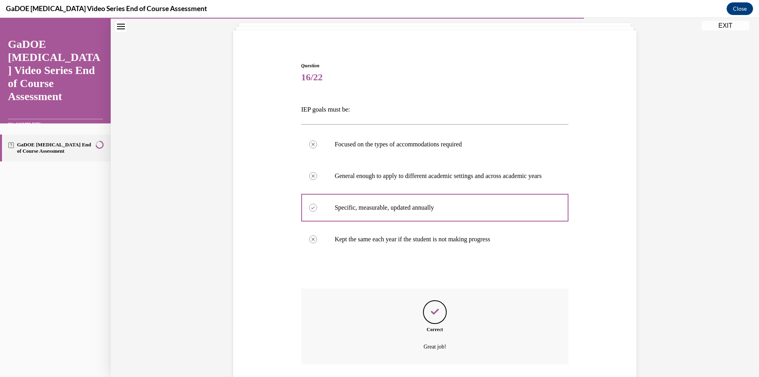
scroll to position [112, 0]
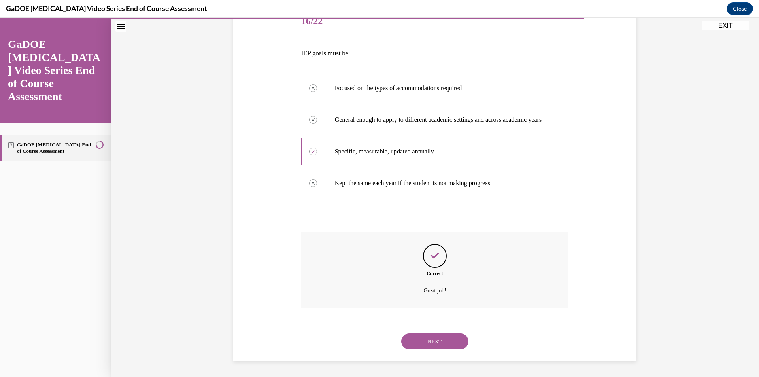
click at [433, 339] on button "NEXT" at bounding box center [434, 341] width 67 height 16
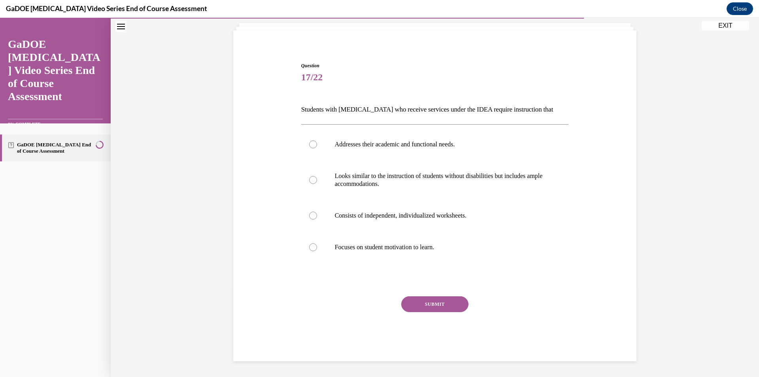
scroll to position [48, 0]
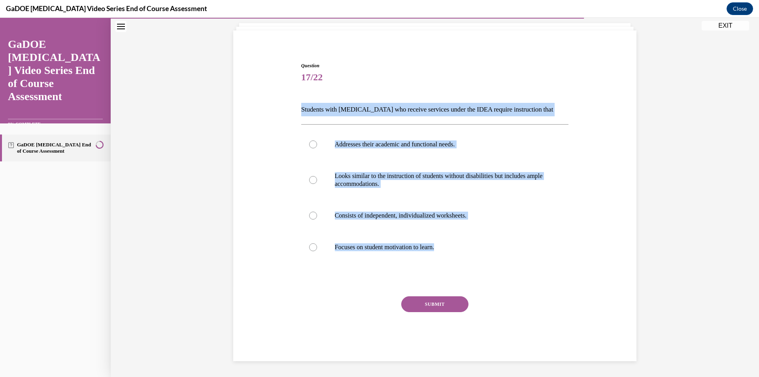
drag, startPoint x: 447, startPoint y: 251, endPoint x: 288, endPoint y: 101, distance: 218.6
click at [288, 101] on div "Question 17/22 Students with dyslexia who receive services under the IDEA requi…" at bounding box center [434, 199] width 407 height 322
click at [362, 146] on p "Addresses their academic and functional needs." at bounding box center [442, 144] width 214 height 8
click at [317, 146] on input "Addresses their academic and functional needs." at bounding box center [313, 144] width 8 height 8
radio input "true"
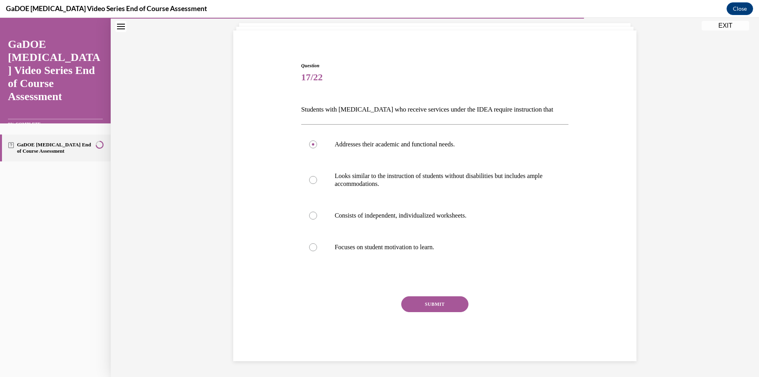
click at [444, 301] on button "SUBMIT" at bounding box center [434, 304] width 67 height 16
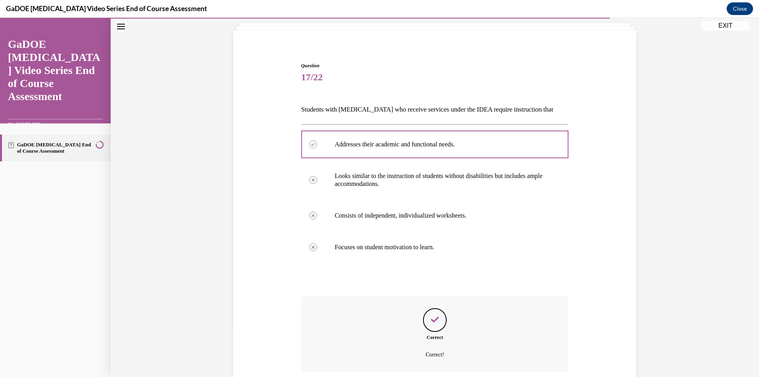
scroll to position [112, 0]
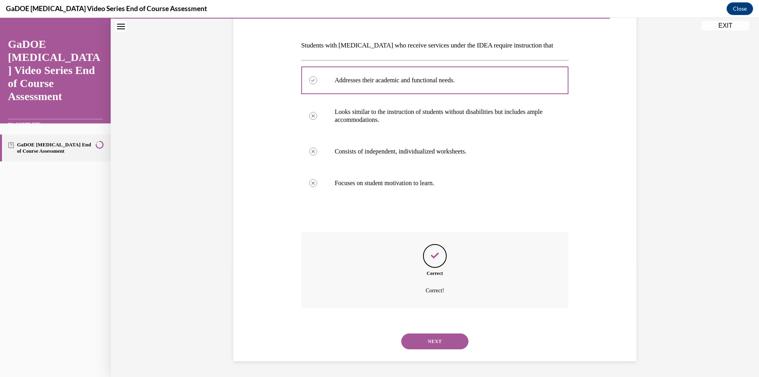
click at [448, 338] on button "NEXT" at bounding box center [434, 341] width 67 height 16
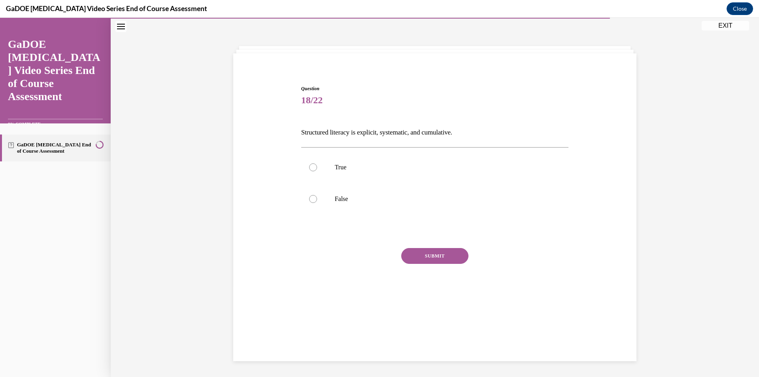
scroll to position [25, 0]
drag, startPoint x: 373, startPoint y: 204, endPoint x: 287, endPoint y: 131, distance: 112.7
click at [287, 131] on div "Question 18/22 Structured literacy is explicit, systematic, and cumulative. Tru…" at bounding box center [434, 186] width 407 height 251
click at [356, 173] on label "True" at bounding box center [435, 167] width 268 height 32
click at [317, 171] on input "True" at bounding box center [313, 167] width 8 height 8
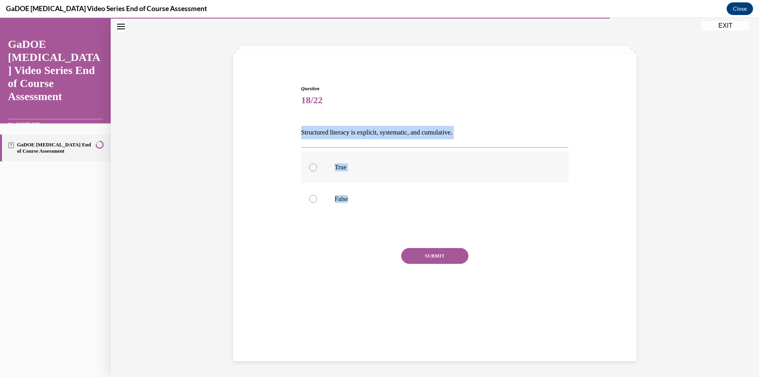
radio input "true"
click at [440, 253] on button "SUBMIT" at bounding box center [434, 256] width 67 height 16
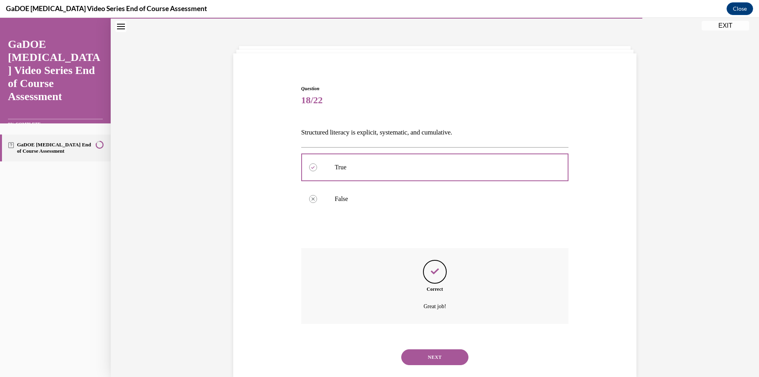
scroll to position [41, 0]
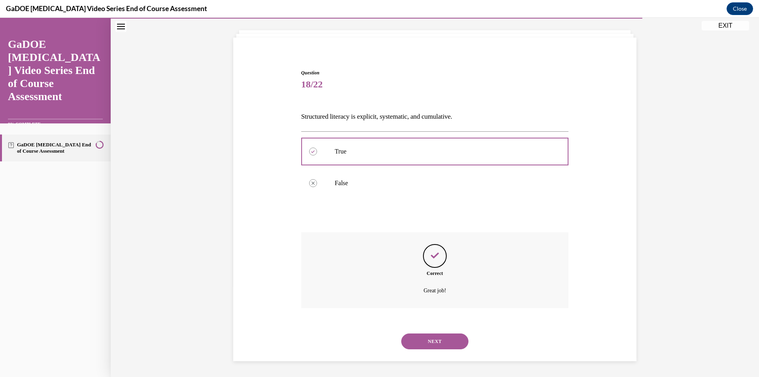
click at [451, 345] on button "NEXT" at bounding box center [434, 341] width 67 height 16
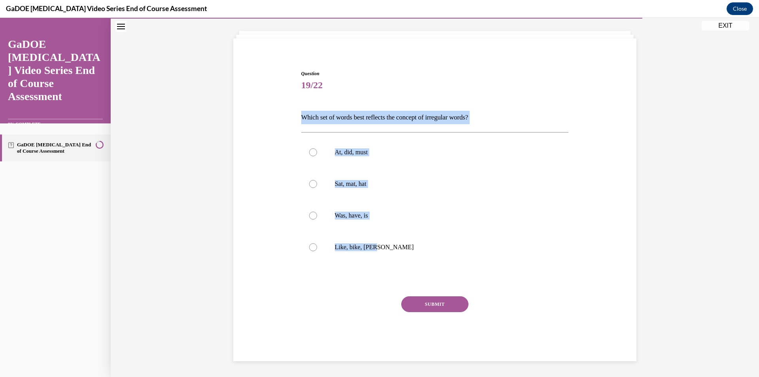
drag, startPoint x: 423, startPoint y: 250, endPoint x: 280, endPoint y: 109, distance: 200.4
click at [280, 109] on div "Question 19/22 Which set of words best reflects the concept of irregular words?…" at bounding box center [434, 203] width 407 height 315
click at [390, 216] on p "Was, have, is" at bounding box center [442, 215] width 214 height 8
click at [317, 216] on input "Was, have, is" at bounding box center [313, 215] width 8 height 8
radio input "true"
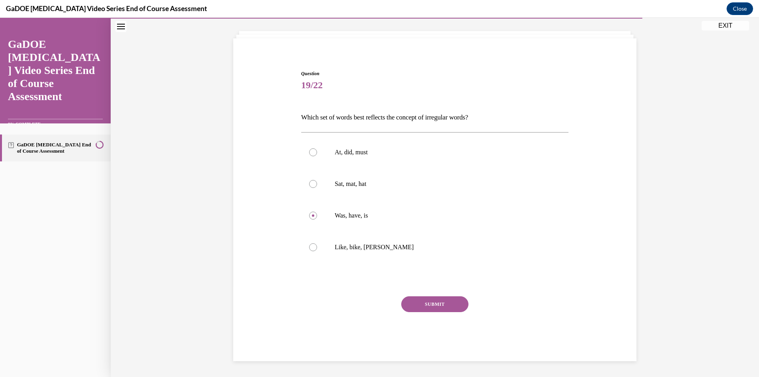
click at [449, 301] on button "SUBMIT" at bounding box center [434, 304] width 67 height 16
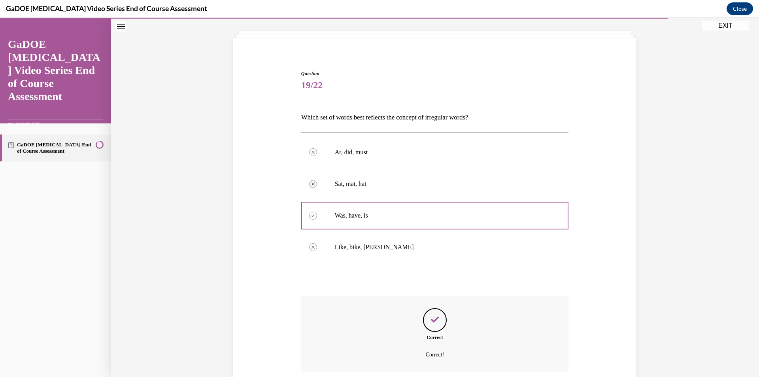
scroll to position [104, 0]
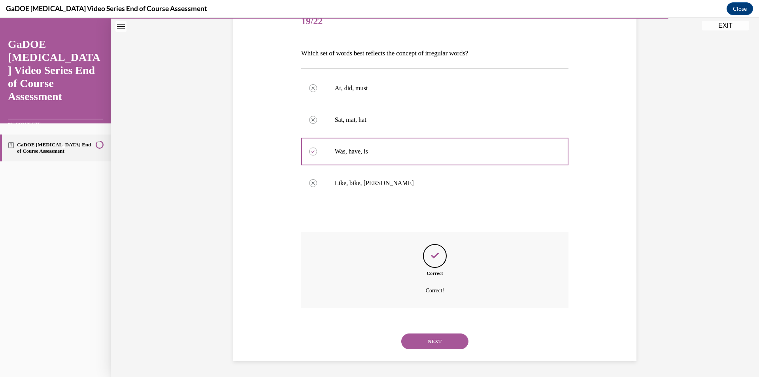
click at [433, 341] on button "NEXT" at bounding box center [434, 341] width 67 height 16
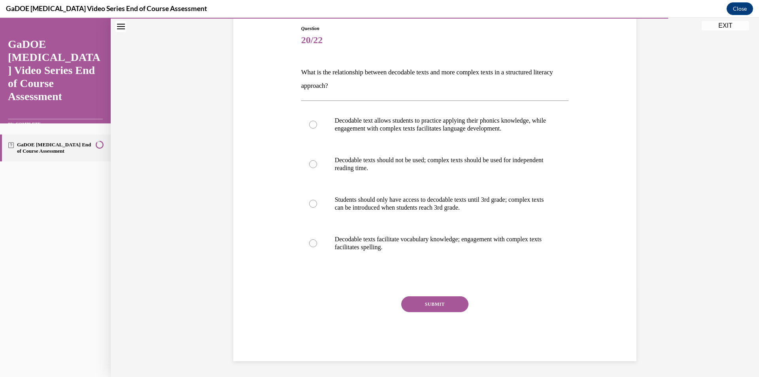
drag, startPoint x: 407, startPoint y: 250, endPoint x: 292, endPoint y: 77, distance: 208.2
click at [292, 77] on div "Question 20/22 What is the relationship between decodable texts and more comple…" at bounding box center [434, 181] width 407 height 360
click at [446, 126] on p "Decodable text allows students to practice applying their phonics knowledge, wh…" at bounding box center [442, 125] width 214 height 16
click at [317, 126] on input "Decodable text allows students to practice applying their phonics knowledge, wh…" at bounding box center [313, 125] width 8 height 8
radio input "true"
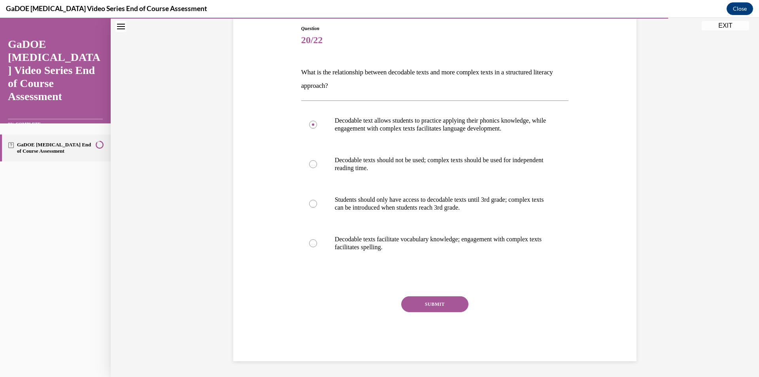
click at [450, 313] on div "SUBMIT" at bounding box center [435, 316] width 268 height 40
click at [448, 310] on button "SUBMIT" at bounding box center [434, 304] width 67 height 16
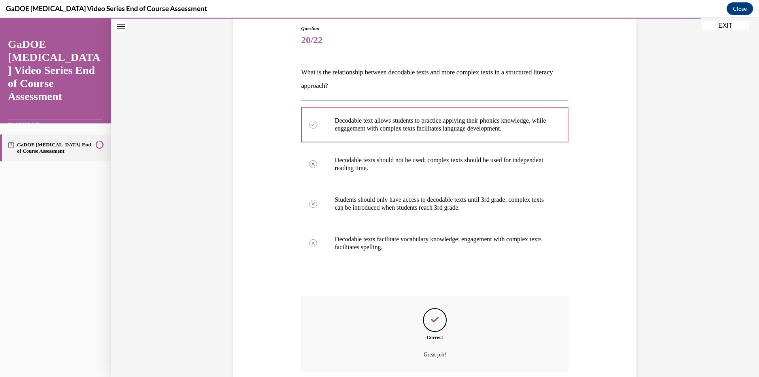
scroll to position [149, 0]
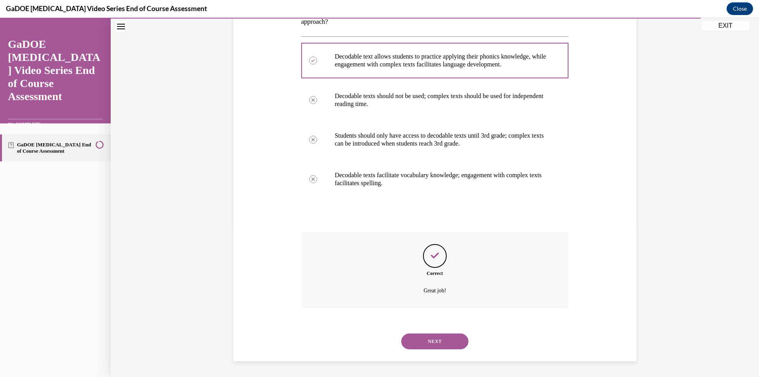
click at [445, 339] on button "NEXT" at bounding box center [434, 341] width 67 height 16
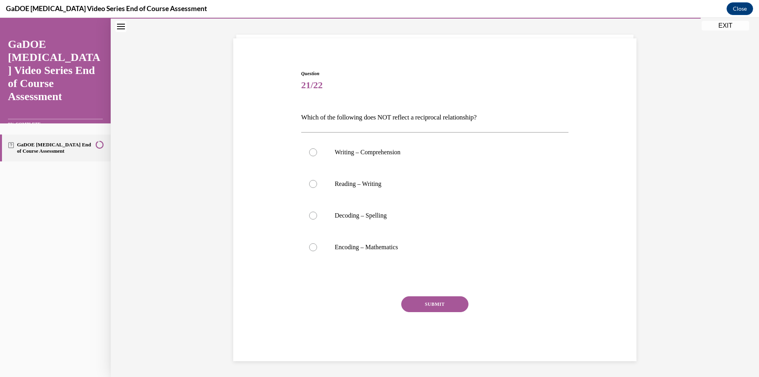
scroll to position [40, 0]
drag, startPoint x: 415, startPoint y: 251, endPoint x: 294, endPoint y: 117, distance: 180.5
click at [294, 117] on div "Question 21/22 Which of the following does NOT reflect a reciprocal relationshi…" at bounding box center [434, 203] width 407 height 315
click at [410, 251] on label "Encoding – Mathematics" at bounding box center [435, 247] width 268 height 32
click at [317, 251] on input "Encoding – Mathematics" at bounding box center [313, 247] width 8 height 8
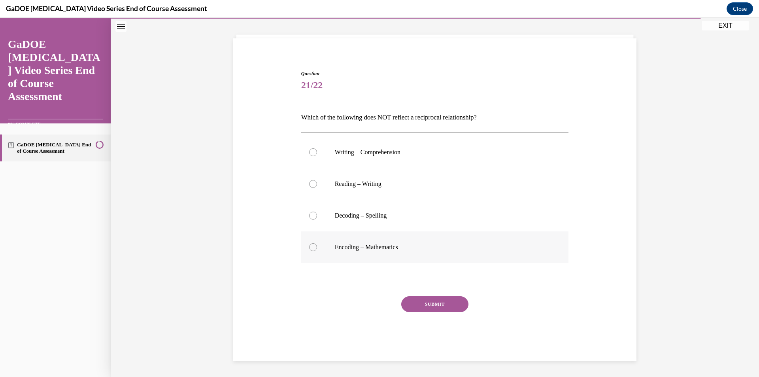
radio input "true"
click at [443, 303] on button "SUBMIT" at bounding box center [434, 304] width 67 height 16
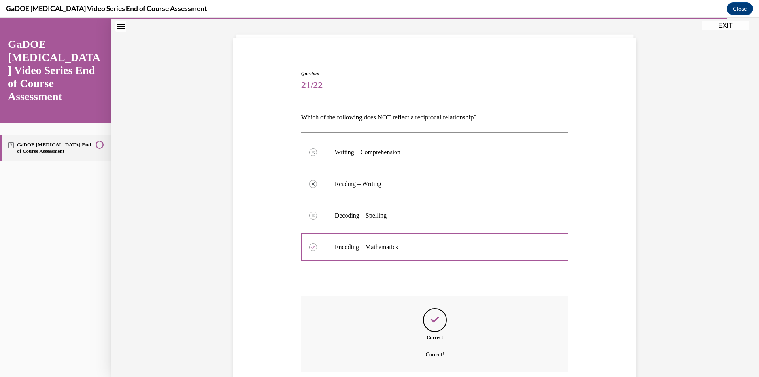
scroll to position [104, 0]
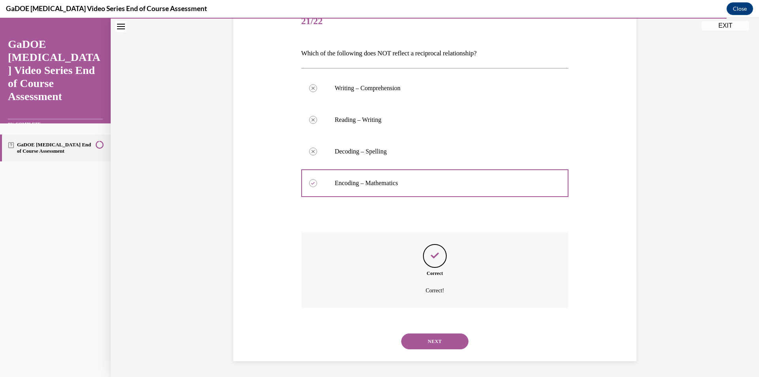
click at [435, 339] on button "NEXT" at bounding box center [434, 341] width 67 height 16
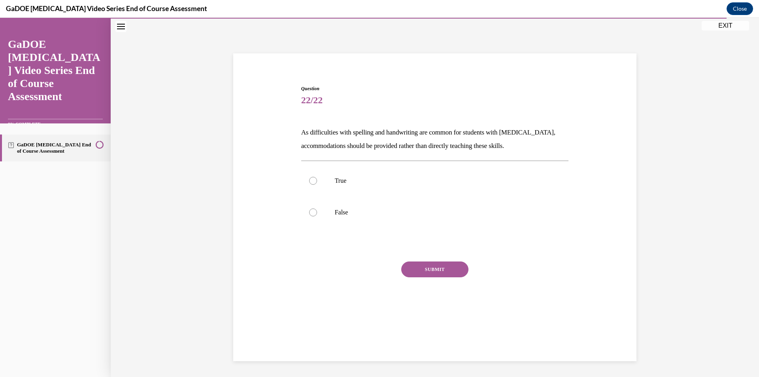
scroll to position [25, 0]
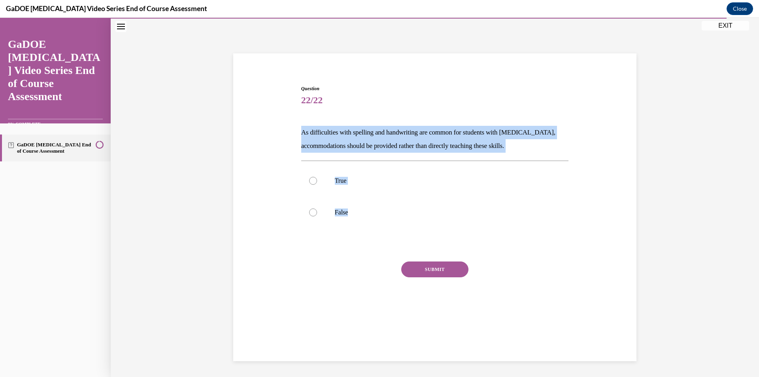
drag, startPoint x: 360, startPoint y: 221, endPoint x: 280, endPoint y: 133, distance: 118.3
click at [280, 133] on div "Question 22/22 As difficulties with spelling and handwriting are common for stu…" at bounding box center [434, 193] width 407 height 265
click at [402, 180] on p "True" at bounding box center [442, 181] width 214 height 8
click at [317, 180] on input "True" at bounding box center [313, 181] width 8 height 8
radio input "true"
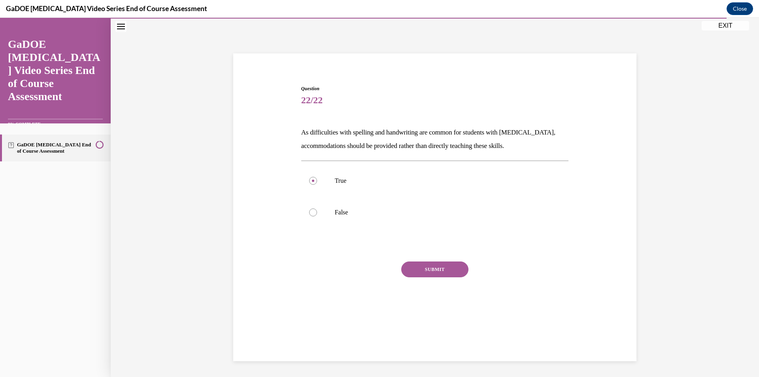
click at [451, 277] on button "SUBMIT" at bounding box center [434, 269] width 67 height 16
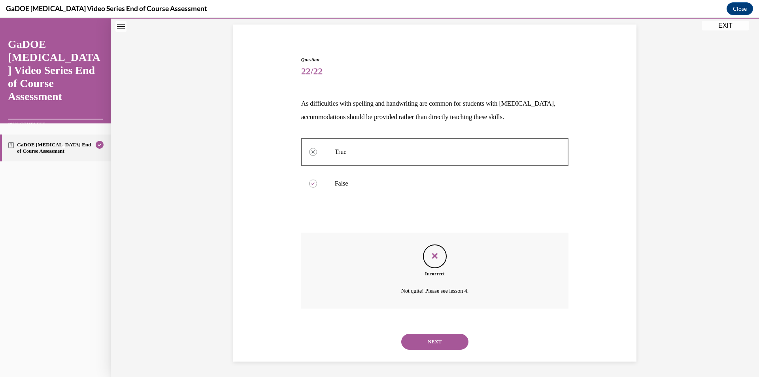
scroll to position [54, 0]
click at [449, 335] on button "NEXT" at bounding box center [434, 341] width 67 height 16
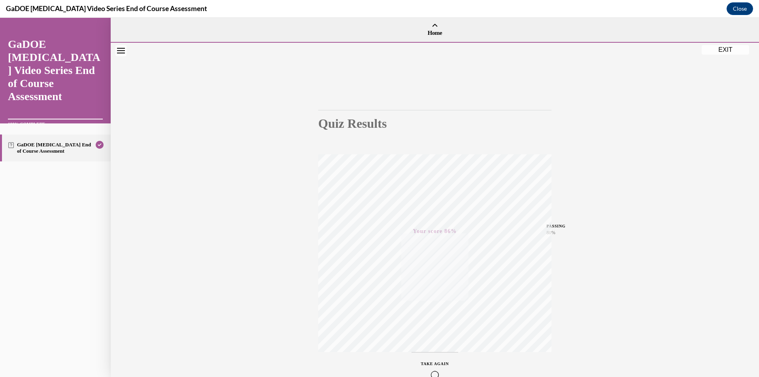
scroll to position [46, 0]
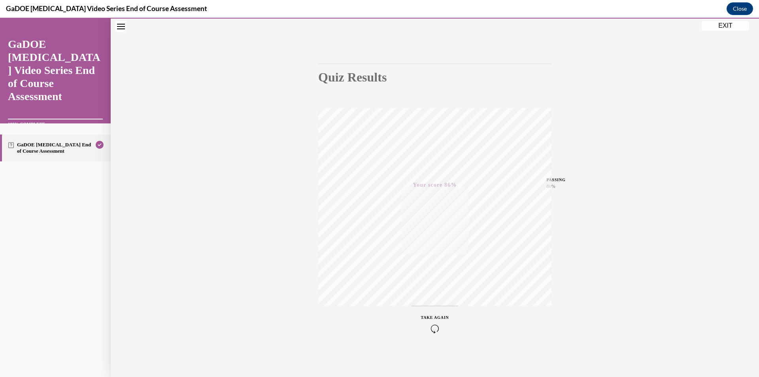
drag, startPoint x: 719, startPoint y: 21, endPoint x: 637, endPoint y: 157, distance: 158.3
click at [719, 21] on button "EXIT" at bounding box center [725, 25] width 47 height 9
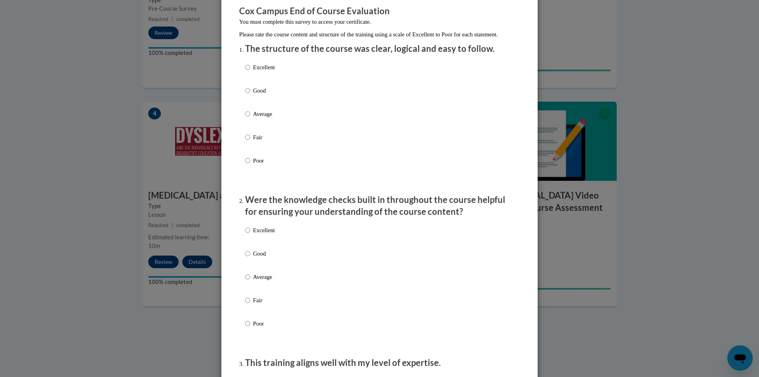
scroll to position [67, 0]
click at [287, 85] on div "Excellent Good Average Fair Poor" at bounding box center [379, 123] width 269 height 129
click at [282, 77] on div "Excellent Good Average Fair Poor" at bounding box center [379, 123] width 269 height 129
click at [253, 81] on label "Excellent" at bounding box center [260, 73] width 30 height 21
click at [250, 72] on input "Excellent" at bounding box center [247, 67] width 5 height 9
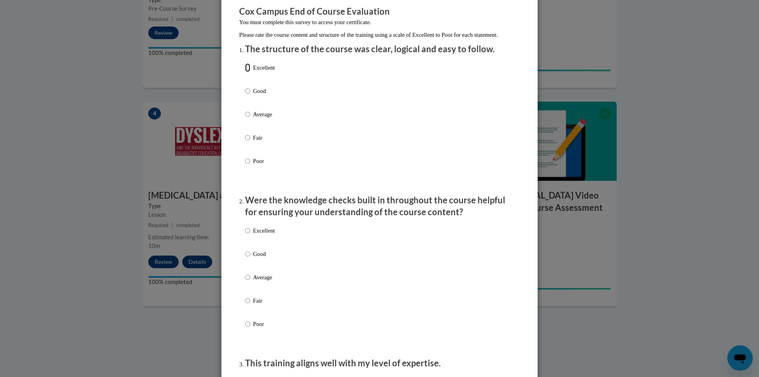
radio input "true"
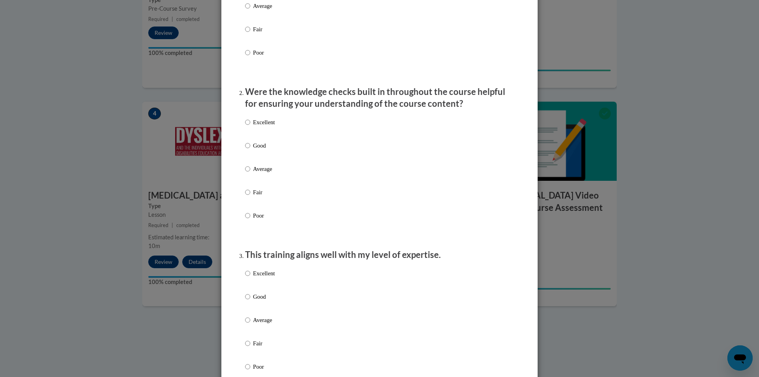
scroll to position [184, 0]
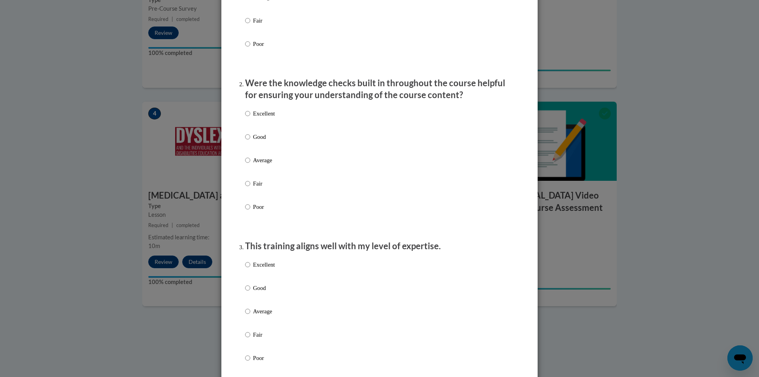
click at [262, 118] on p "Excellent" at bounding box center [264, 113] width 22 height 9
click at [250, 118] on input "Excellent" at bounding box center [247, 113] width 5 height 9
radio input "true"
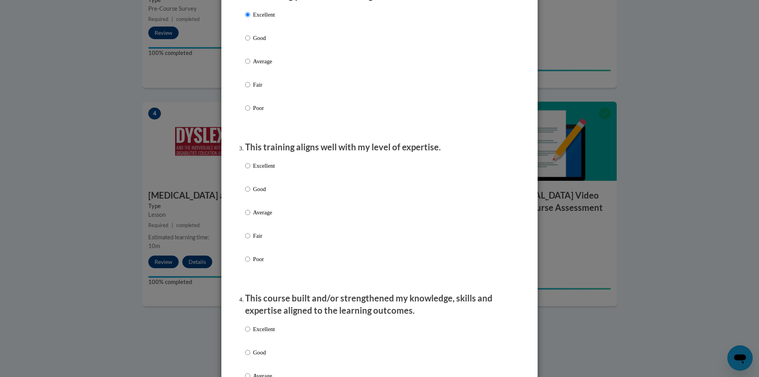
click at [257, 170] on p "Excellent" at bounding box center [264, 165] width 22 height 9
click at [250, 170] on input "Excellent" at bounding box center [247, 165] width 5 height 9
radio input "true"
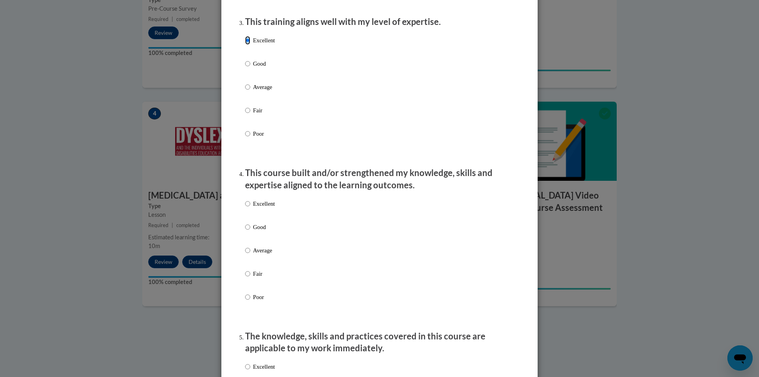
scroll to position [417, 0]
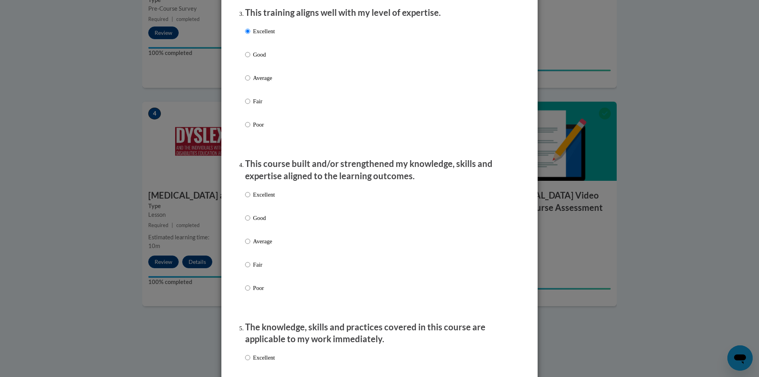
click at [263, 199] on p "Excellent" at bounding box center [264, 194] width 22 height 9
click at [250, 199] on input "Excellent" at bounding box center [247, 194] width 5 height 9
radio input "true"
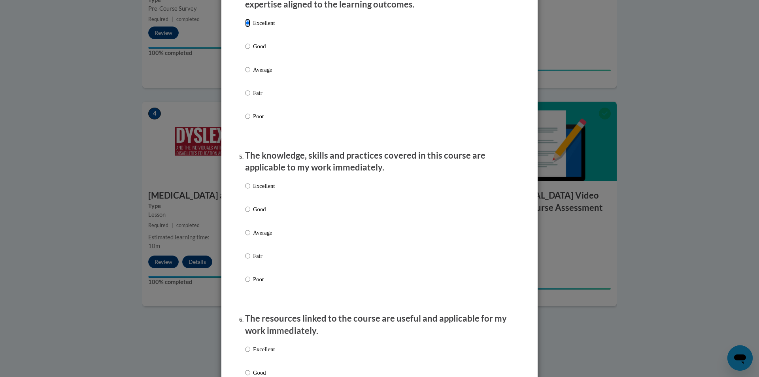
scroll to position [588, 0]
click at [266, 198] on label "Excellent" at bounding box center [260, 192] width 30 height 21
click at [250, 190] on input "Excellent" at bounding box center [247, 186] width 5 height 9
radio input "true"
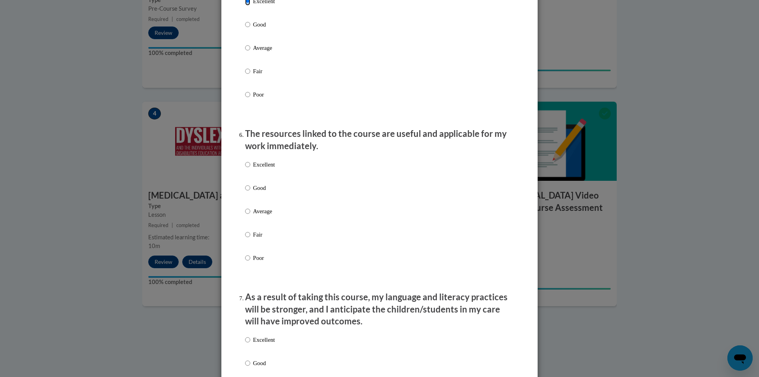
scroll to position [779, 0]
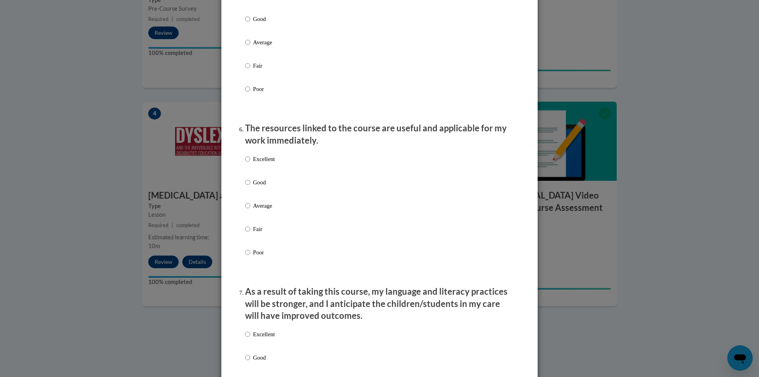
click at [260, 187] on p "Good" at bounding box center [264, 182] width 22 height 9
click at [250, 187] on input "Good" at bounding box center [247, 182] width 5 height 9
radio input "true"
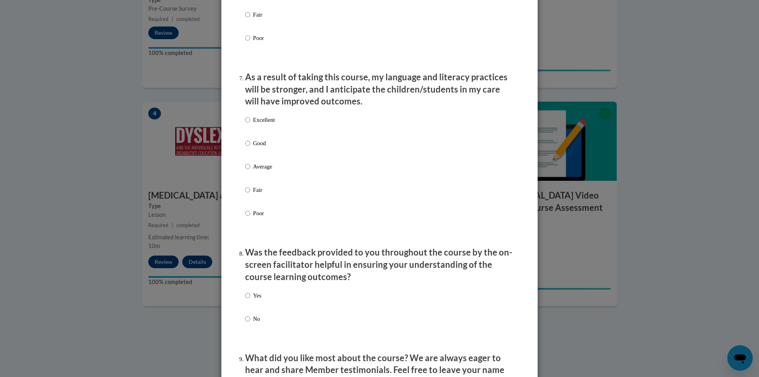
scroll to position [993, 0]
click at [256, 124] on p "Excellent" at bounding box center [264, 120] width 22 height 9
click at [250, 124] on input "Excellent" at bounding box center [247, 120] width 5 height 9
radio input "true"
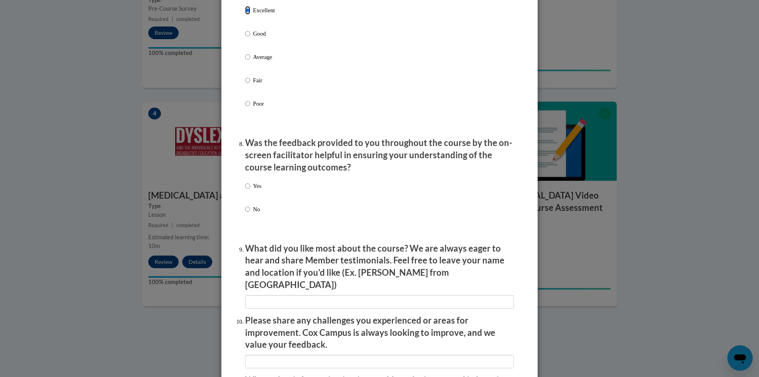
scroll to position [1164, 0]
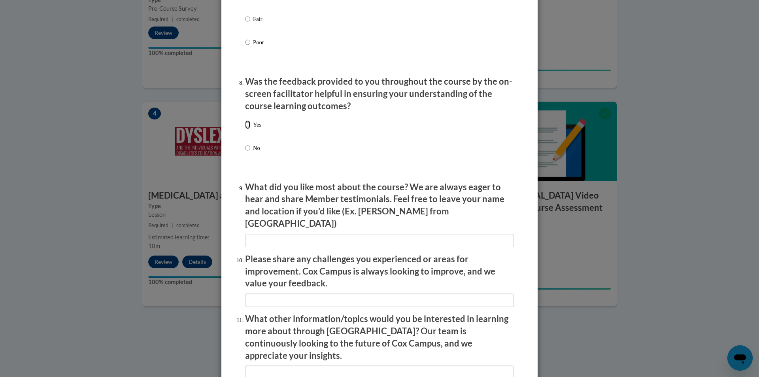
click at [246, 129] on input "Yes" at bounding box center [247, 124] width 5 height 9
radio input "true"
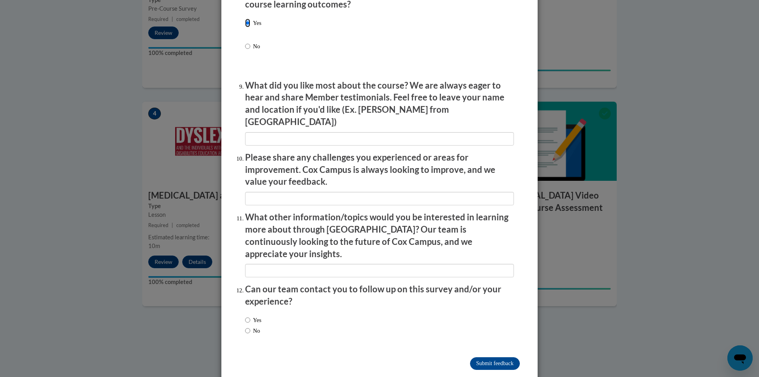
scroll to position [1265, 0]
click at [358, 137] on input "textbox" at bounding box center [379, 138] width 269 height 13
type input "The videos were engaging."
click at [362, 193] on input "textbox" at bounding box center [379, 198] width 269 height 13
type input "N/A"
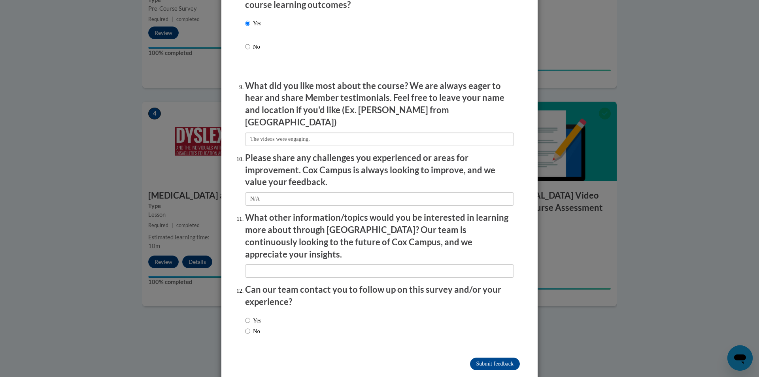
drag, startPoint x: 345, startPoint y: 261, endPoint x: 345, endPoint y: 251, distance: 10.3
click at [345, 264] on input "textbox" at bounding box center [379, 270] width 269 height 13
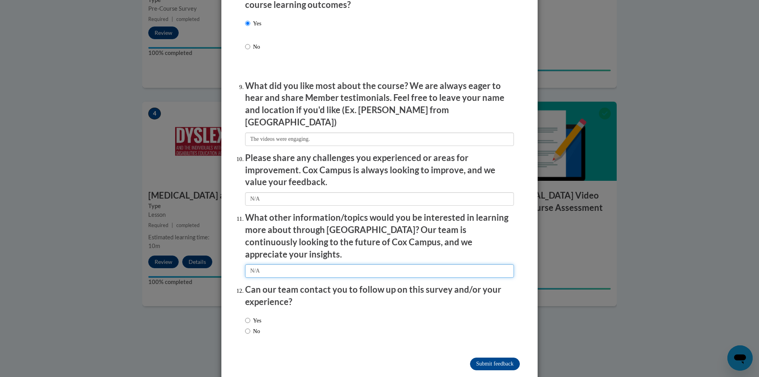
type input "N/A"
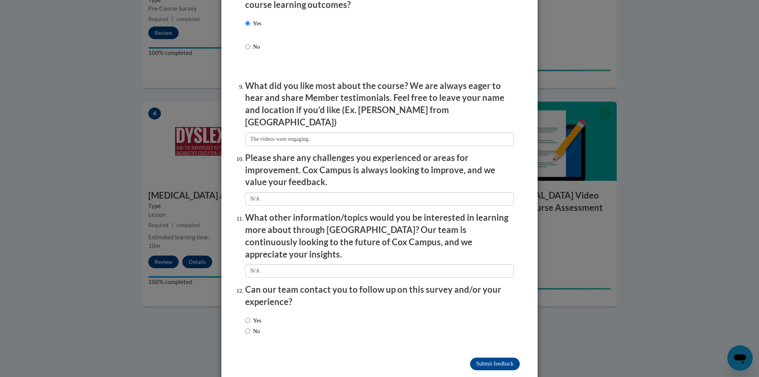
click at [253, 326] on label "No" at bounding box center [252, 330] width 15 height 9
click at [250, 326] on input "No" at bounding box center [247, 330] width 5 height 9
radio input "true"
click at [487, 357] on input "Submit feedback" at bounding box center [495, 363] width 50 height 13
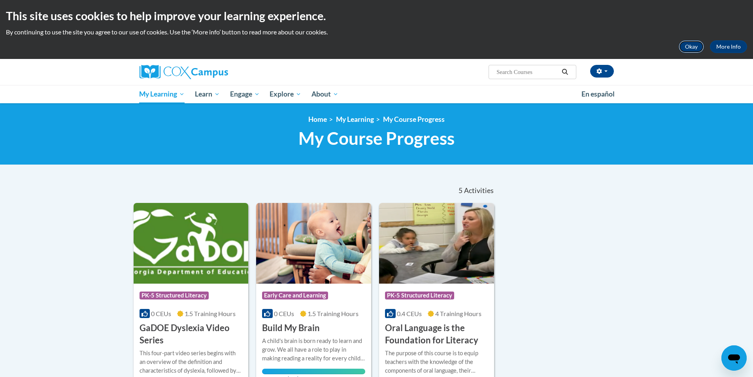
click at [688, 48] on button "Okay" at bounding box center [691, 46] width 25 height 13
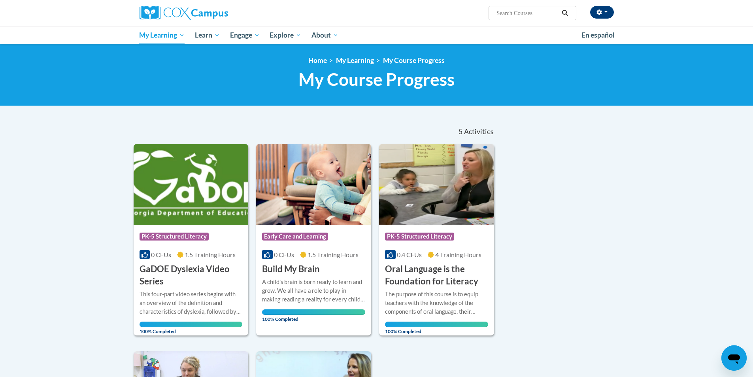
drag, startPoint x: 596, startPoint y: 20, endPoint x: 601, endPoint y: 11, distance: 10.3
click at [601, 11] on div "[PERSON_NAME] ([GEOGRAPHIC_DATA]/New_York UTC-04:00) My Profile Inbox My Transc…" at bounding box center [377, 13] width 498 height 26
click at [601, 11] on icon "button" at bounding box center [598, 12] width 5 height 6
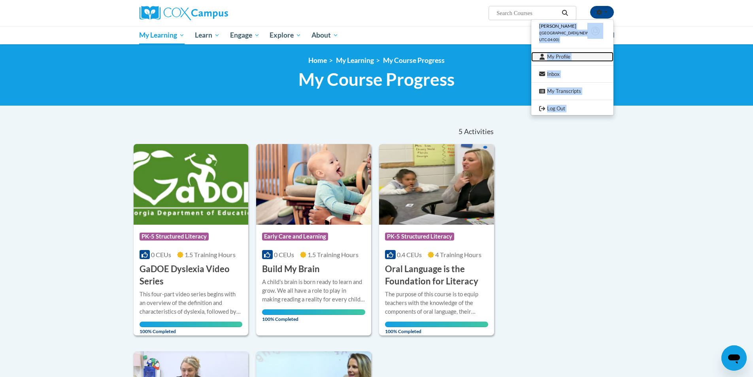
click at [560, 60] on link "My Profile" at bounding box center [572, 57] width 82 height 10
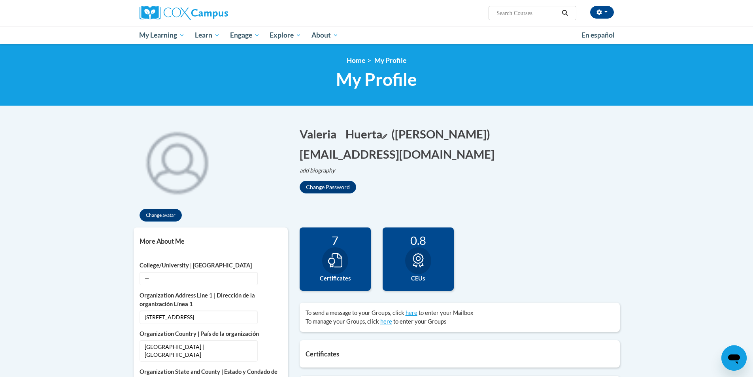
click at [387, 134] on icon "Edit last name" at bounding box center [384, 136] width 5 height 5
click at [391, 134] on input "Huerta" at bounding box center [385, 132] width 80 height 13
type input "H"
type input "Estrada"
click at [451, 130] on button "Save" at bounding box center [440, 132] width 24 height 13
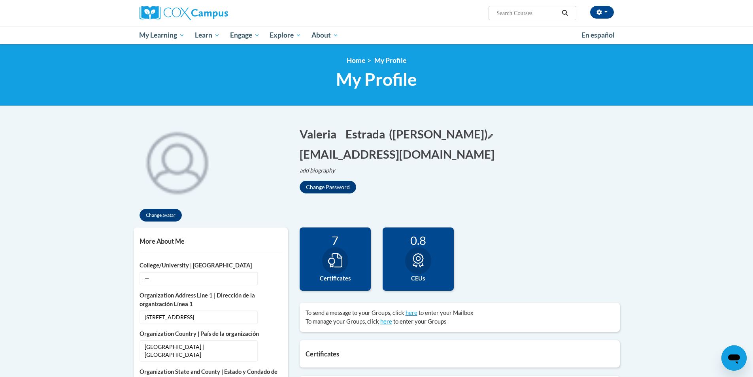
click at [488, 136] on icon "Edit screen name" at bounding box center [490, 136] width 5 height 5
click at [455, 130] on input "[PERSON_NAME]" at bounding box center [429, 132] width 80 height 13
type input "[PERSON_NAME]"
click at [487, 131] on button "Save" at bounding box center [483, 132] width 24 height 13
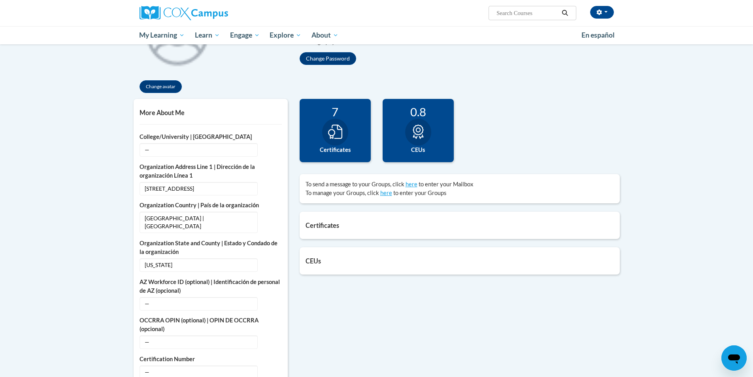
scroll to position [128, 0]
click at [353, 139] on div "7 Certificates" at bounding box center [335, 130] width 71 height 63
click at [332, 130] on icon at bounding box center [335, 132] width 14 height 14
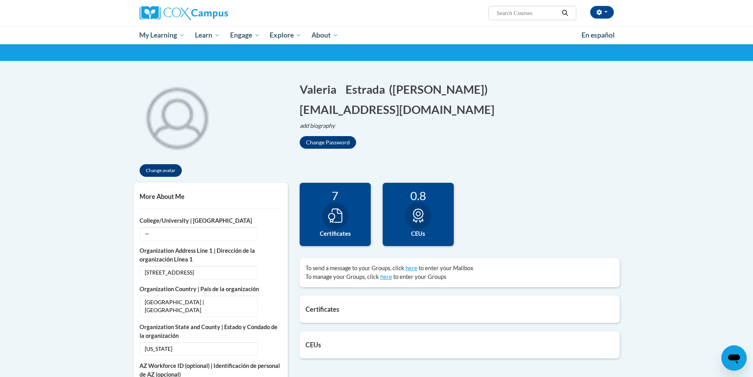
scroll to position [45, 0]
click at [398, 194] on div "0.8" at bounding box center [417, 195] width 59 height 14
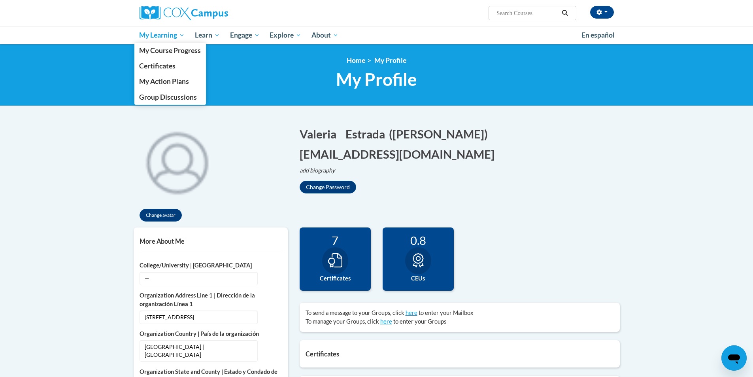
click at [177, 37] on span "My Learning" at bounding box center [161, 34] width 45 height 9
click at [164, 63] on span "Certificates" at bounding box center [157, 66] width 36 height 8
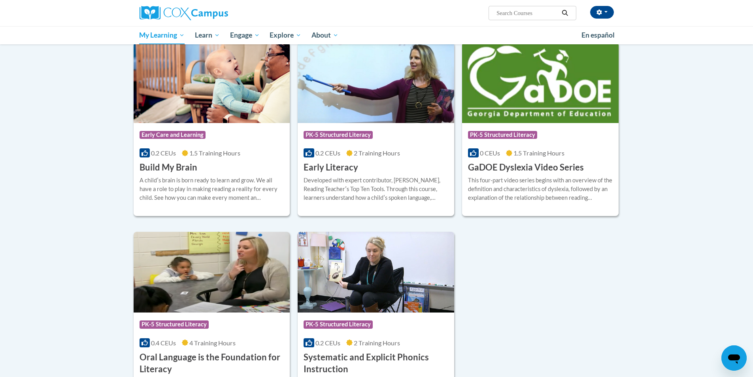
scroll to position [147, 0]
click at [557, 160] on div "Course Category: PK-5 Structured Literacy 0 CEUs 1.5 Training Hours COURSE GaDO…" at bounding box center [540, 148] width 157 height 51
